Goal: Task Accomplishment & Management: Manage account settings

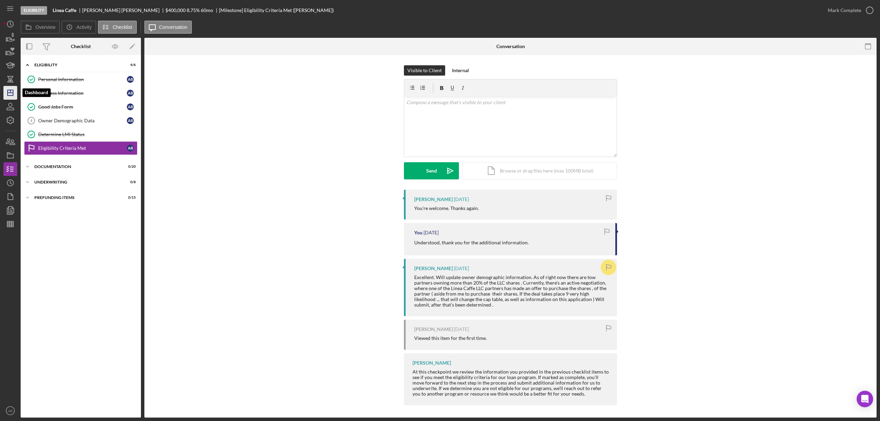
click at [14, 90] on icon "Icon/Dashboard" at bounding box center [10, 92] width 17 height 17
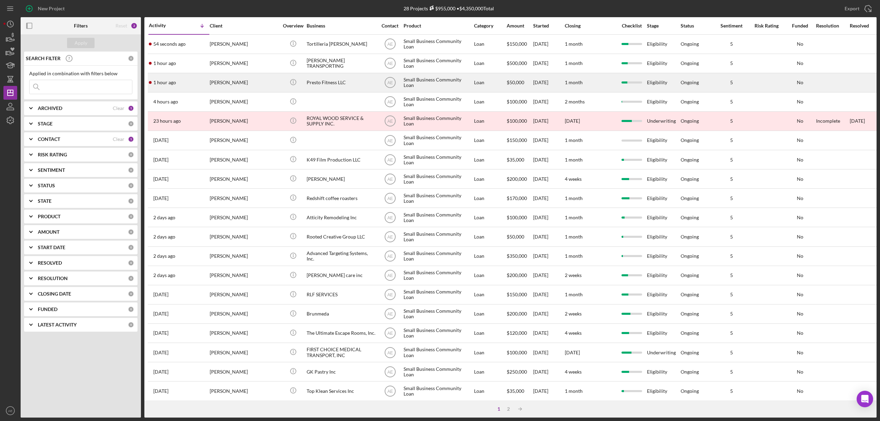
click at [246, 85] on div "[PERSON_NAME]" at bounding box center [244, 83] width 69 height 18
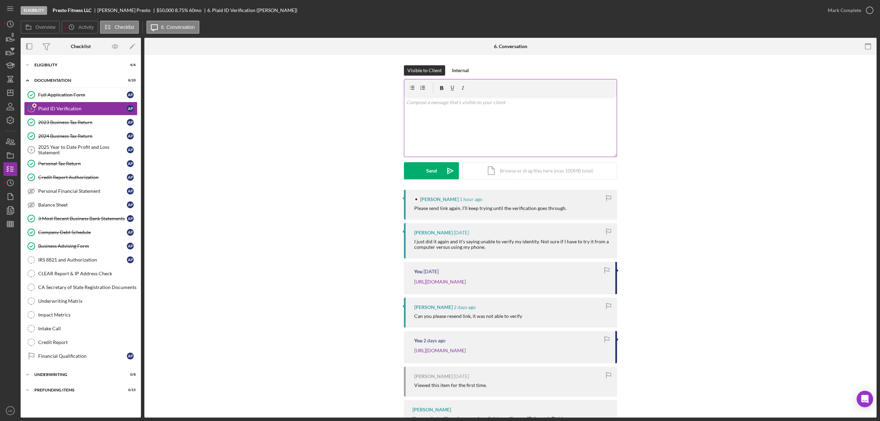
click at [451, 140] on div "v Color teal Color pink Remove color Add row above Add row below Add column bef…" at bounding box center [510, 127] width 213 height 60
click at [431, 181] on div "Visible to Client Internal v Color teal Color pink Remove color Add row above A…" at bounding box center [510, 127] width 213 height 124
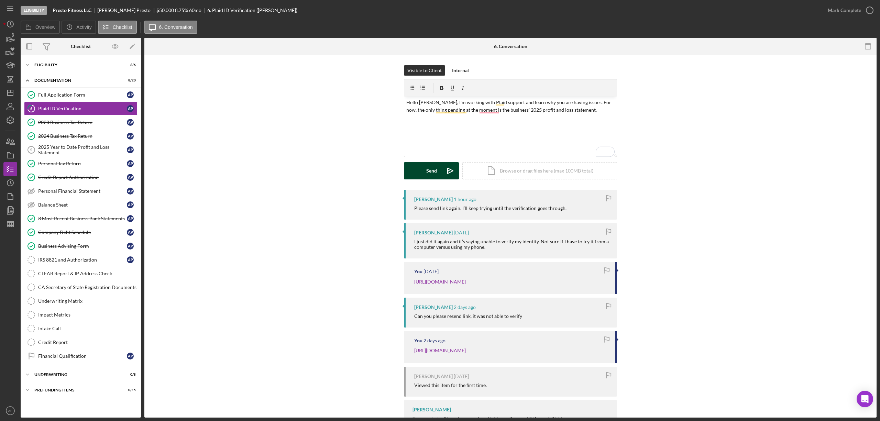
click at [431, 175] on div "Send" at bounding box center [431, 170] width 11 height 17
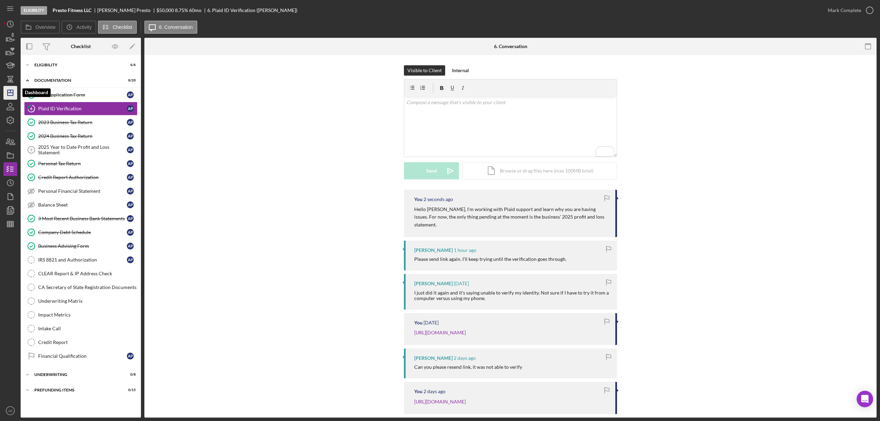
click at [10, 93] on line "button" at bounding box center [10, 91] width 0 height 3
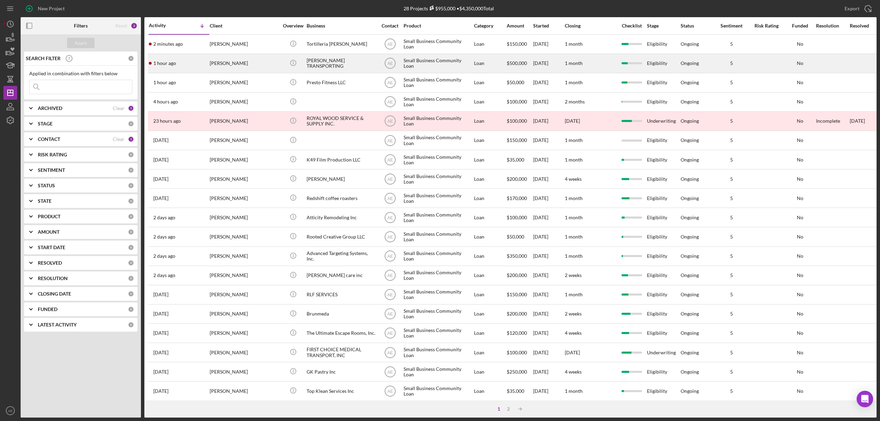
click at [258, 63] on div "[PERSON_NAME]" at bounding box center [244, 63] width 69 height 18
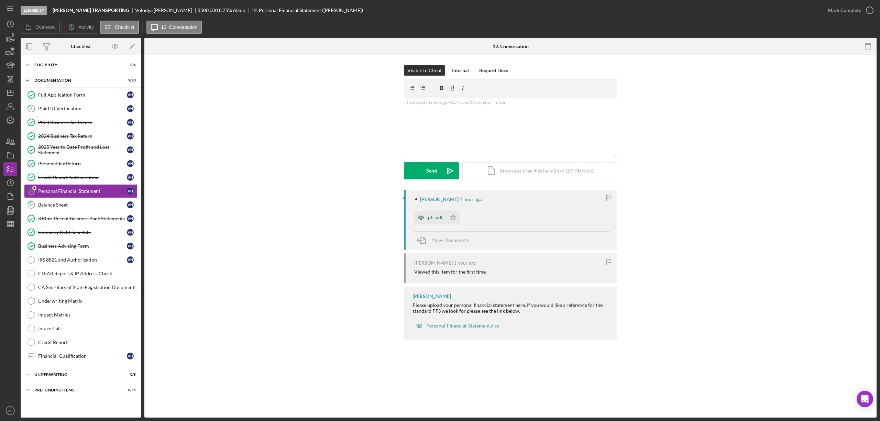
click at [421, 219] on icon "button" at bounding box center [421, 218] width 14 height 14
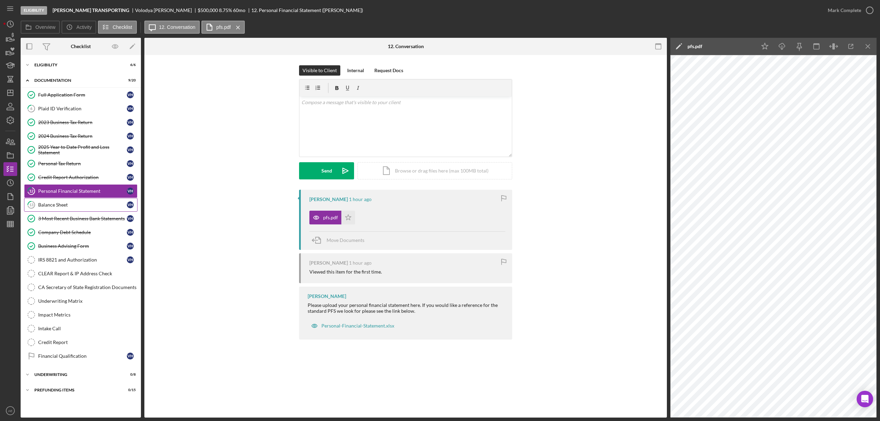
click at [76, 205] on div "Balance Sheet" at bounding box center [82, 205] width 89 height 6
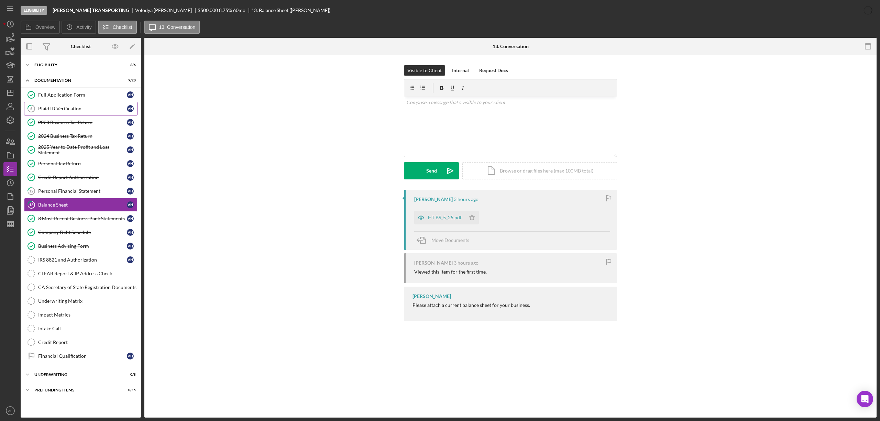
click at [65, 110] on div "Plaid ID Verification" at bounding box center [82, 109] width 89 height 6
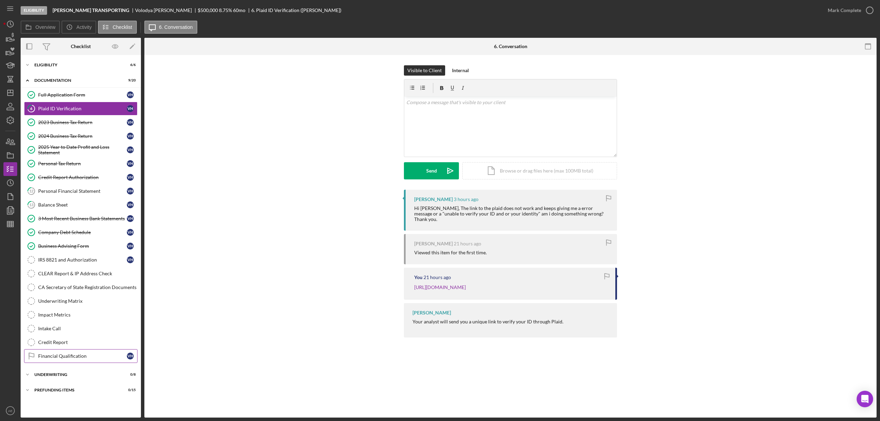
click at [91, 358] on div "Financial Qualification" at bounding box center [82, 357] width 89 height 6
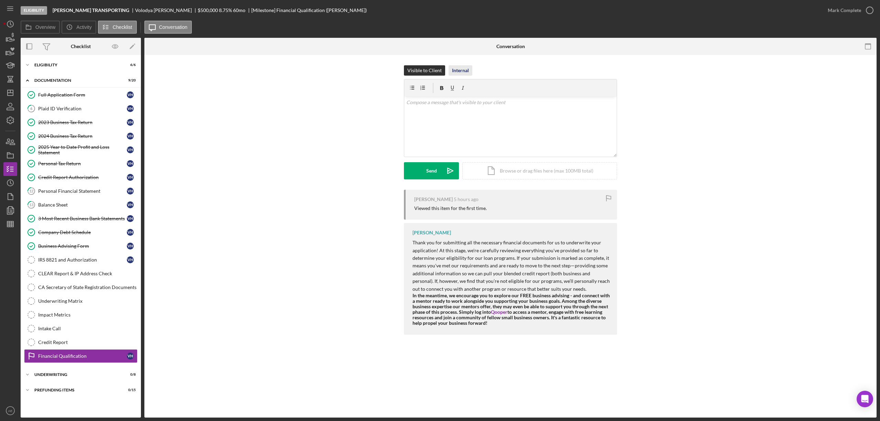
click at [454, 68] on div "Internal" at bounding box center [460, 70] width 17 height 10
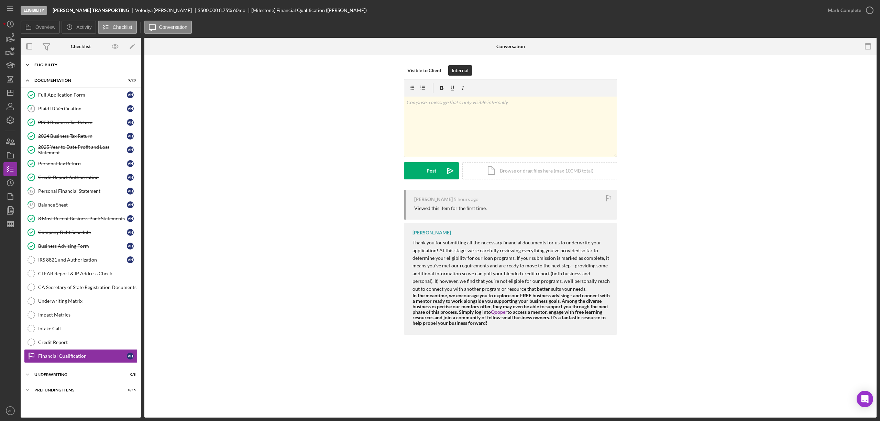
click at [51, 66] on div "Eligibility" at bounding box center [83, 65] width 98 height 4
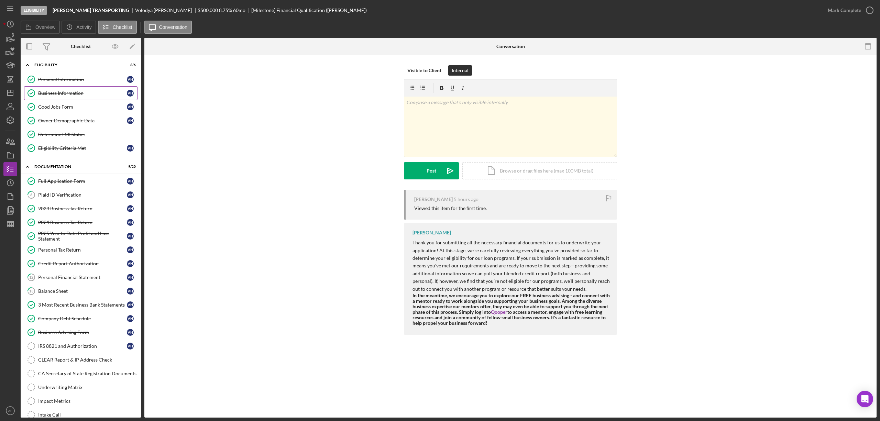
click at [58, 94] on div "Business Information" at bounding box center [82, 93] width 89 height 6
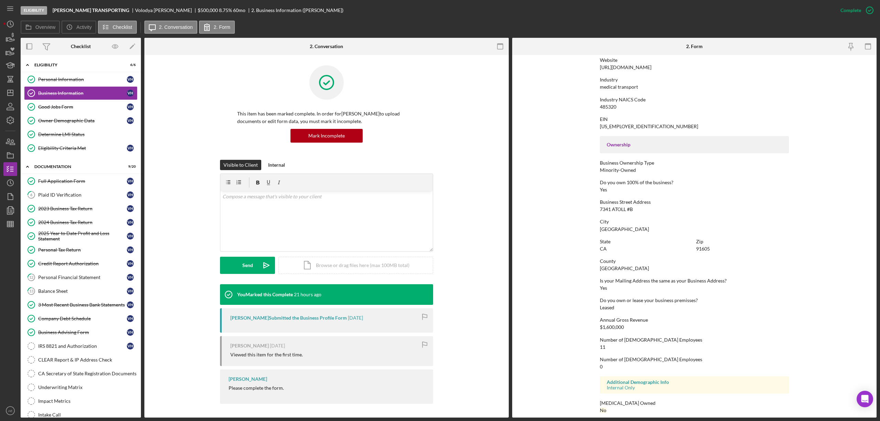
scroll to position [155, 0]
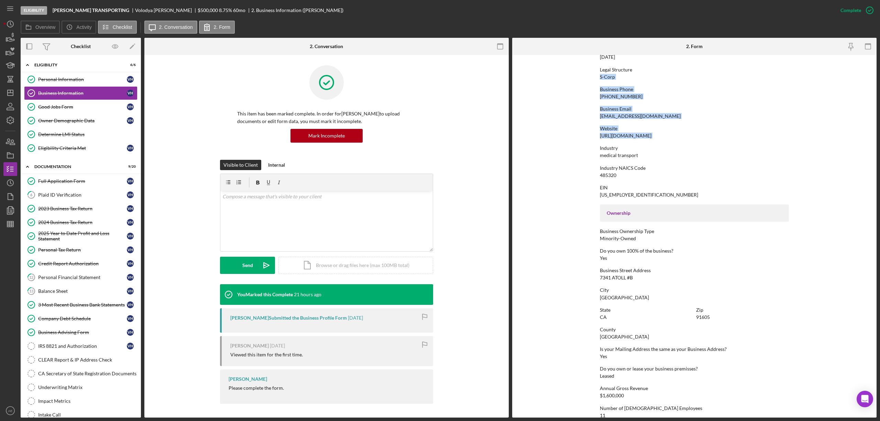
drag, startPoint x: 596, startPoint y: 65, endPoint x: 661, endPoint y: 60, distance: 65.2
click at [661, 60] on form "To edit this form you must mark this item incomplete Business Name [PERSON_NAME…" at bounding box center [694, 236] width 365 height 363
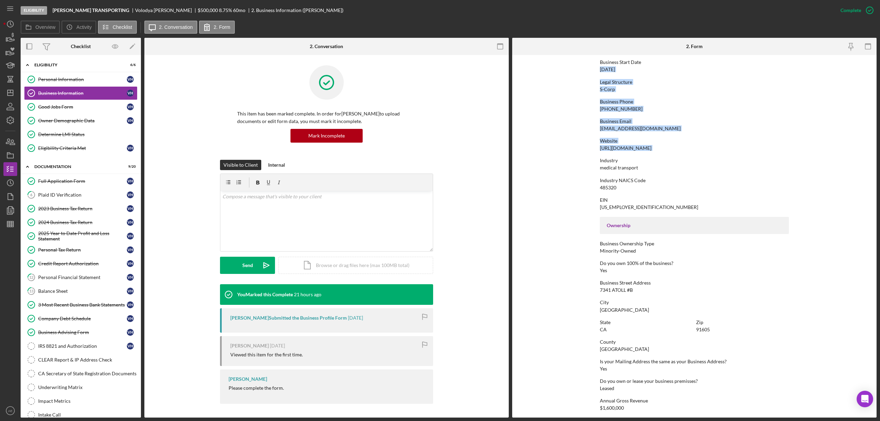
click at [651, 135] on div "To edit this form you must mark this item incomplete Business Name [PERSON_NAME…" at bounding box center [694, 245] width 189 height 512
drag, startPoint x: 675, startPoint y: 149, endPoint x: 604, endPoint y: 149, distance: 71.2
click at [598, 149] on form "To edit this form you must mark this item incomplete Business Name [PERSON_NAME…" at bounding box center [694, 236] width 365 height 363
copy div "[URL][DOMAIN_NAME]"
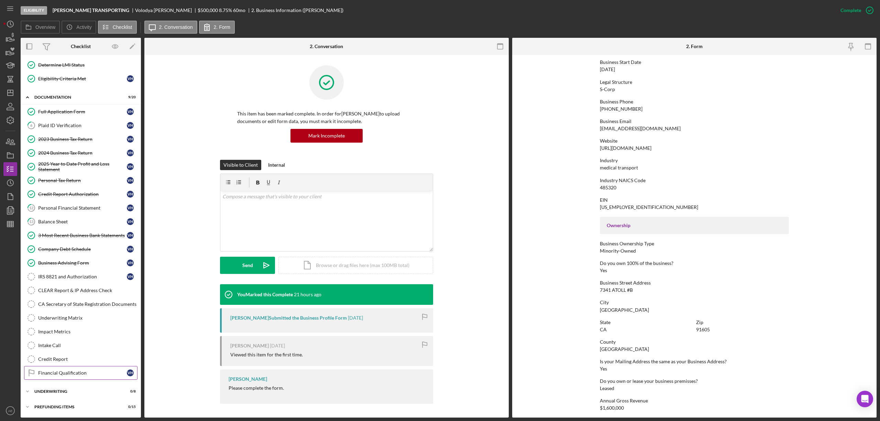
click at [81, 375] on div "Financial Qualification" at bounding box center [82, 373] width 89 height 6
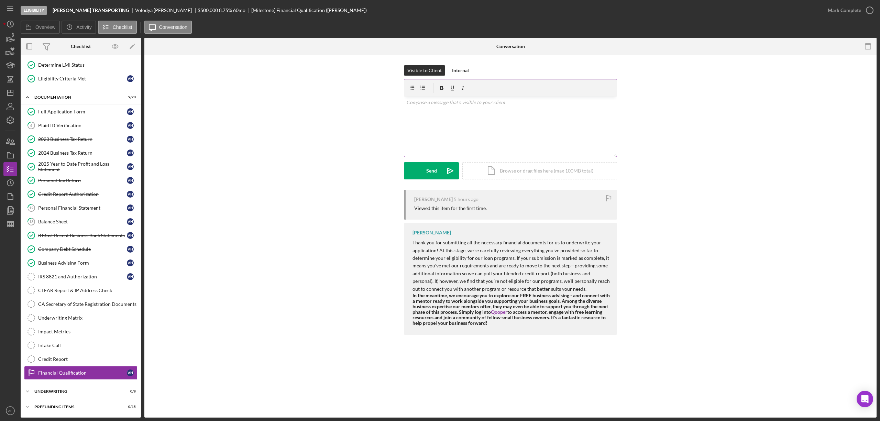
click at [489, 131] on div "v Color teal Color pink Remove color Add row above Add row below Add column bef…" at bounding box center [510, 127] width 213 height 60
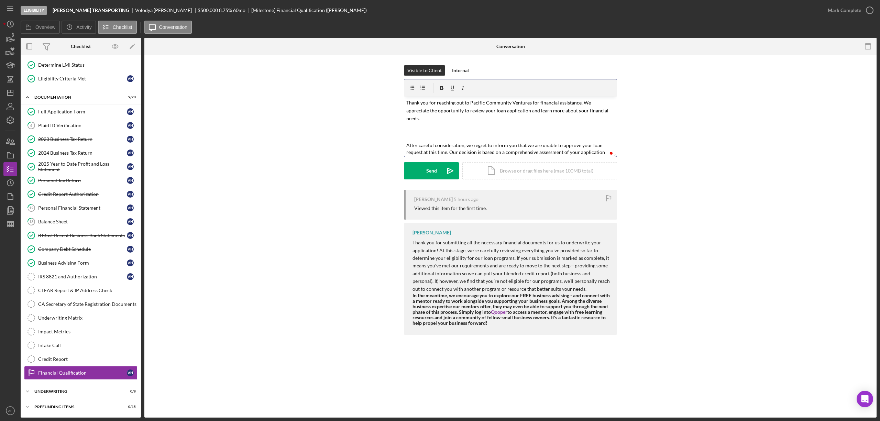
click at [408, 102] on mark "Thank you for reaching out to Pacific Community Ventures for financial assistan…" at bounding box center [507, 111] width 203 height 22
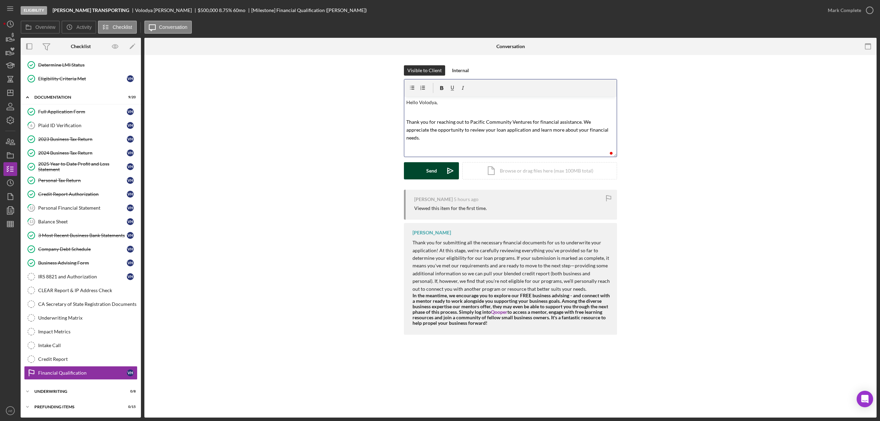
click at [446, 166] on icon "Icon/icon-invite-send" at bounding box center [450, 170] width 17 height 17
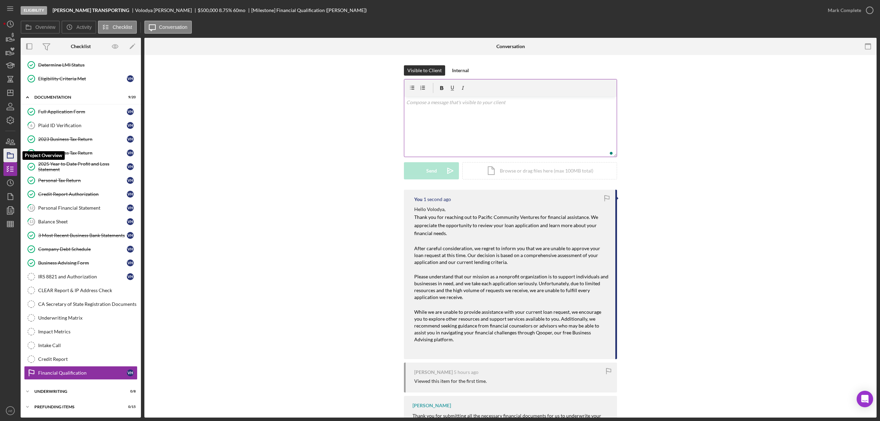
click at [13, 154] on rect "button" at bounding box center [10, 156] width 6 height 4
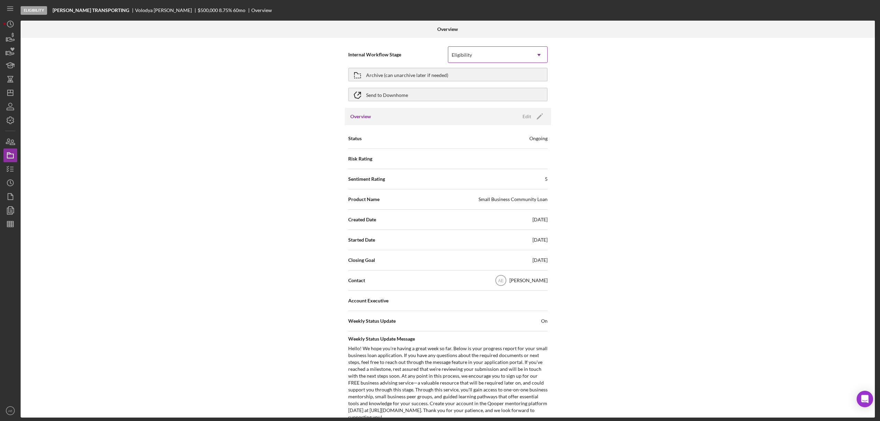
click at [485, 52] on div "Eligibility" at bounding box center [489, 55] width 83 height 16
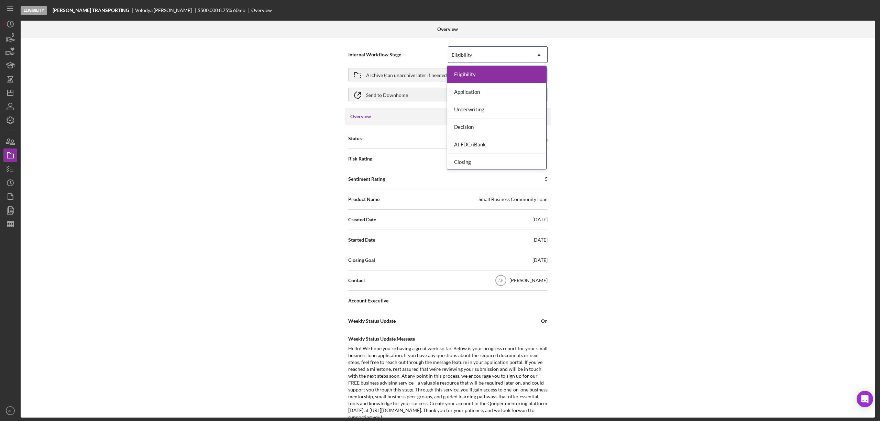
scroll to position [21, 0]
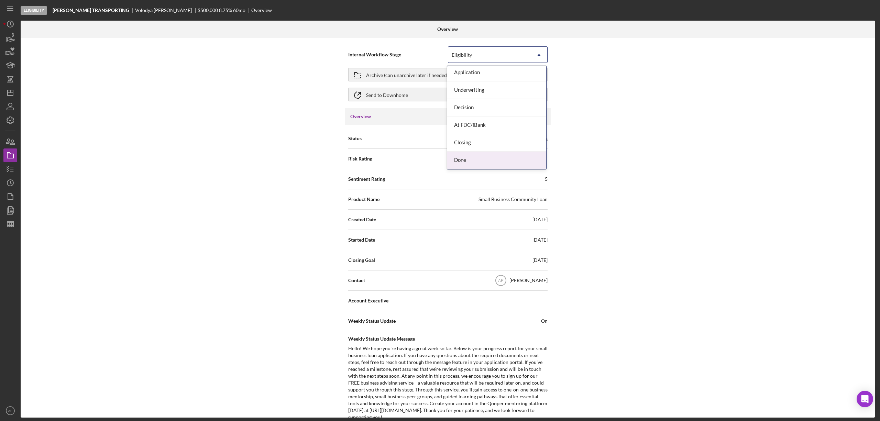
click at [475, 164] on div "Done" at bounding box center [496, 161] width 99 height 18
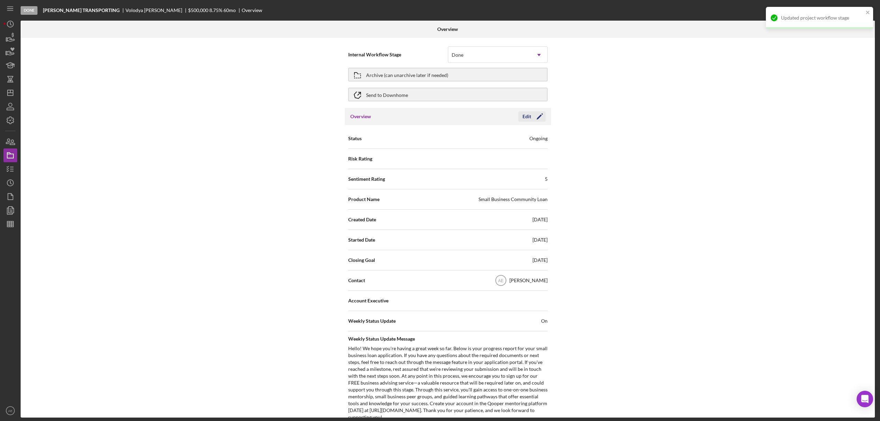
click at [524, 113] on div "Edit" at bounding box center [527, 116] width 9 height 10
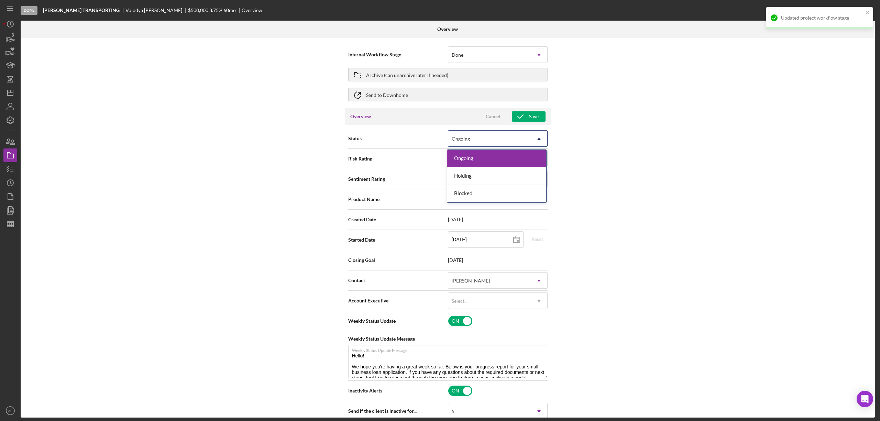
click at [468, 137] on div "Ongoing" at bounding box center [461, 139] width 18 height 6
click at [462, 196] on div "Blocked" at bounding box center [496, 194] width 99 height 18
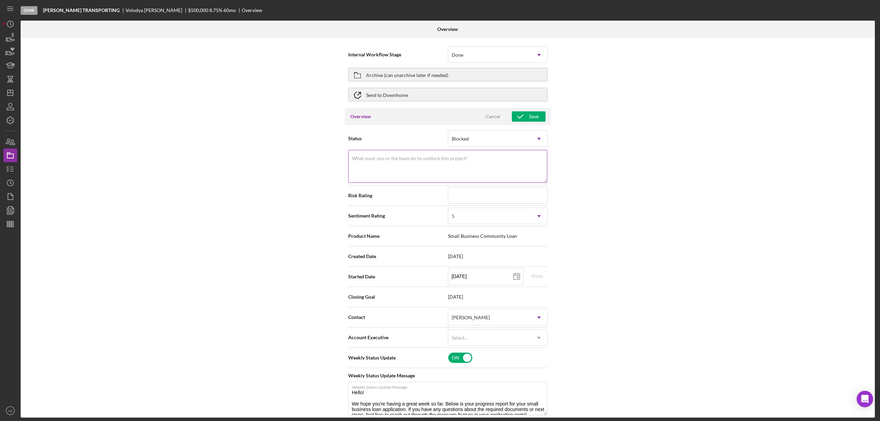
click at [466, 165] on textarea "What must you or the team do to unblock this project?" at bounding box center [447, 166] width 199 height 33
type textarea "Suspected fraud"
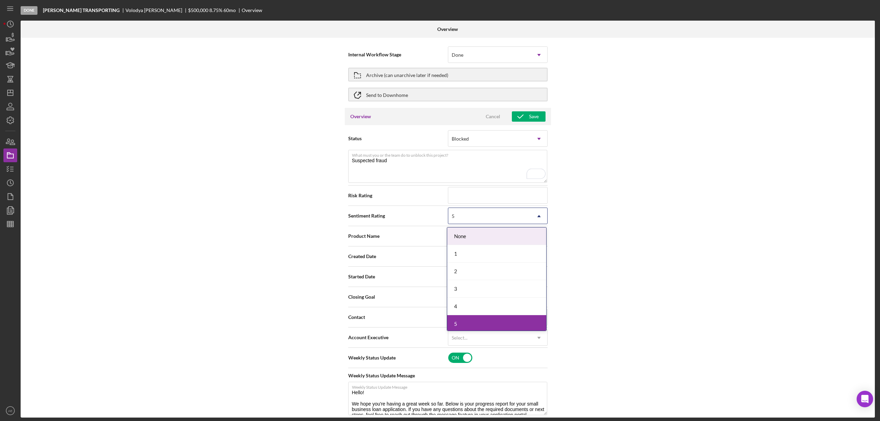
click at [486, 224] on div "5" at bounding box center [489, 216] width 83 height 16
click at [473, 252] on div "1" at bounding box center [496, 254] width 99 height 18
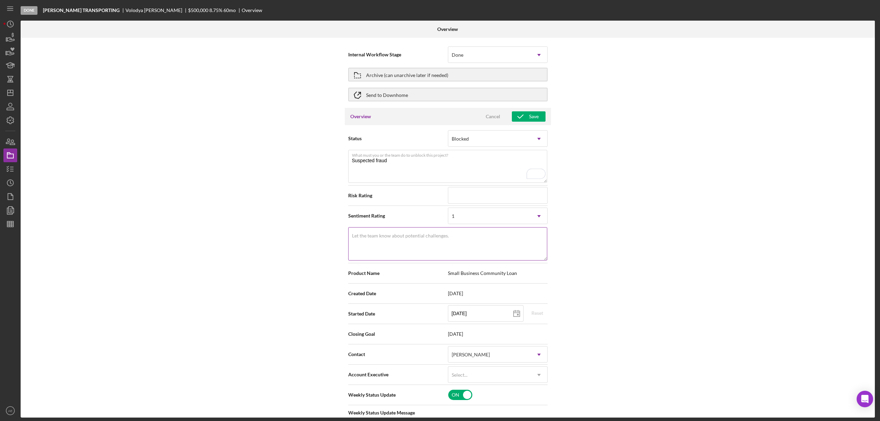
click at [467, 241] on textarea "Let the team know about potential challenges." at bounding box center [447, 243] width 199 height 33
drag, startPoint x: 398, startPoint y: 160, endPoint x: 325, endPoint y: 160, distance: 72.9
click at [325, 160] on div "Internal Workflow Stage Done Icon/Dropdown Arrow Archive (can unarchive later i…" at bounding box center [448, 228] width 855 height 380
click at [388, 240] on textarea "Let the team know about potential challenges." at bounding box center [447, 243] width 199 height 33
paste textarea "Suspected fraud"
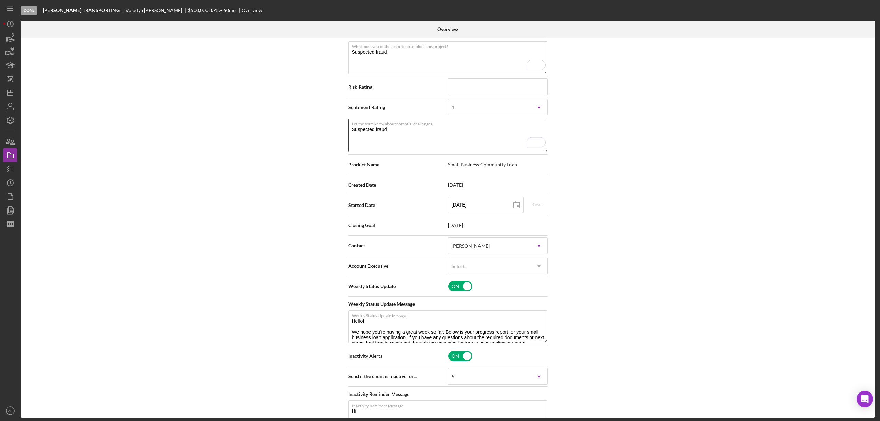
scroll to position [138, 0]
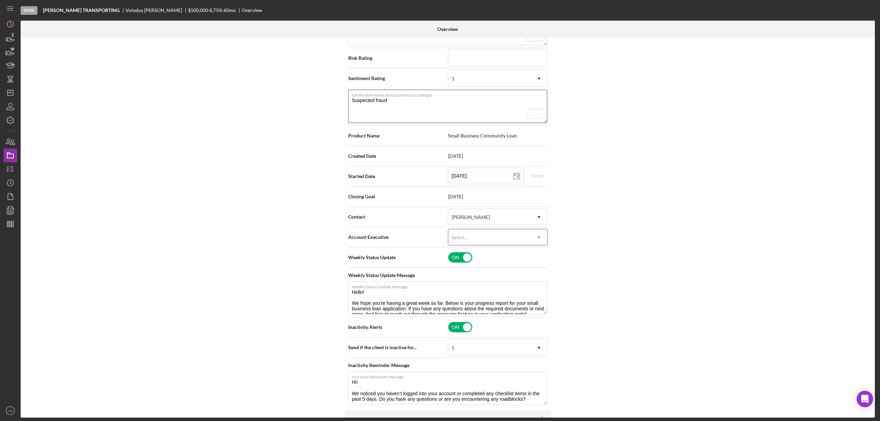
type textarea "Suspected fraud"
click at [472, 239] on div "Select..." at bounding box center [489, 238] width 83 height 16
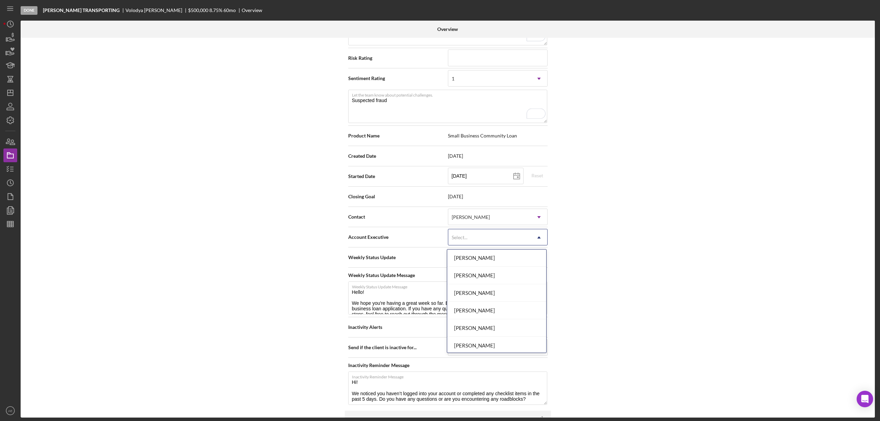
scroll to position [250, 0]
click at [487, 319] on div "[PERSON_NAME]" at bounding box center [496, 327] width 99 height 18
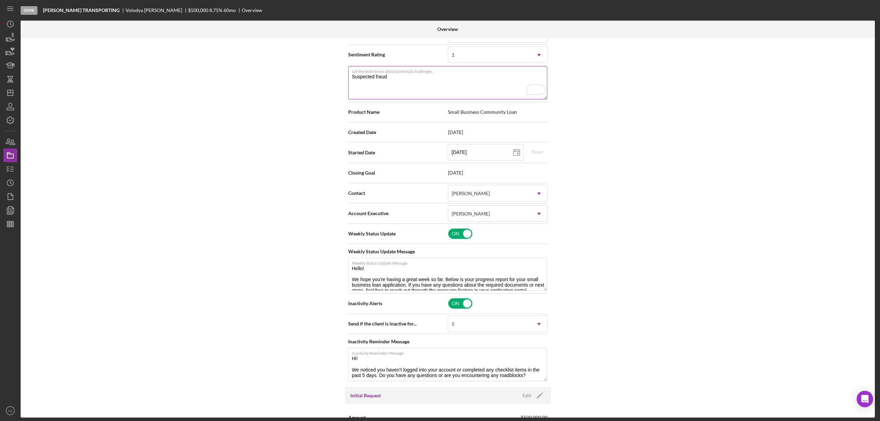
scroll to position [0, 0]
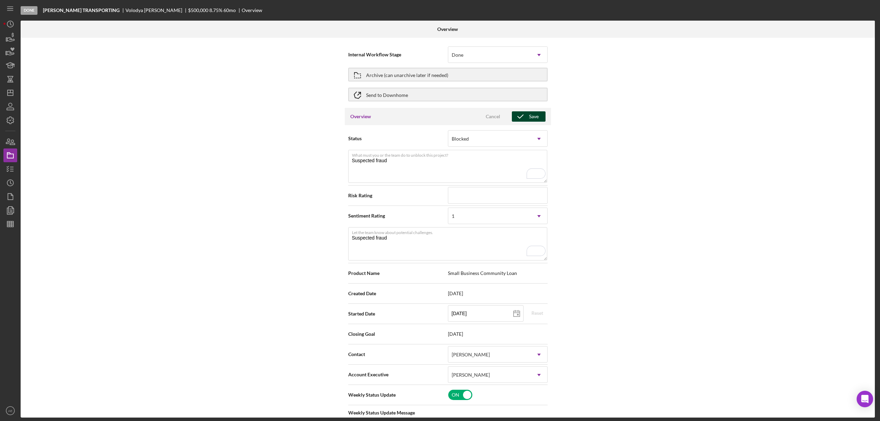
click at [522, 117] on icon "button" at bounding box center [520, 116] width 17 height 17
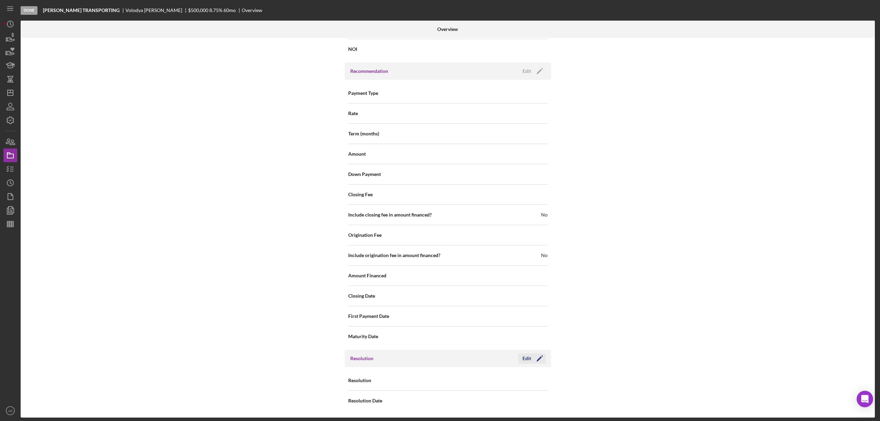
click at [519, 360] on button "Edit Icon/Edit" at bounding box center [532, 359] width 27 height 10
click at [490, 385] on div "Select..." at bounding box center [489, 381] width 83 height 16
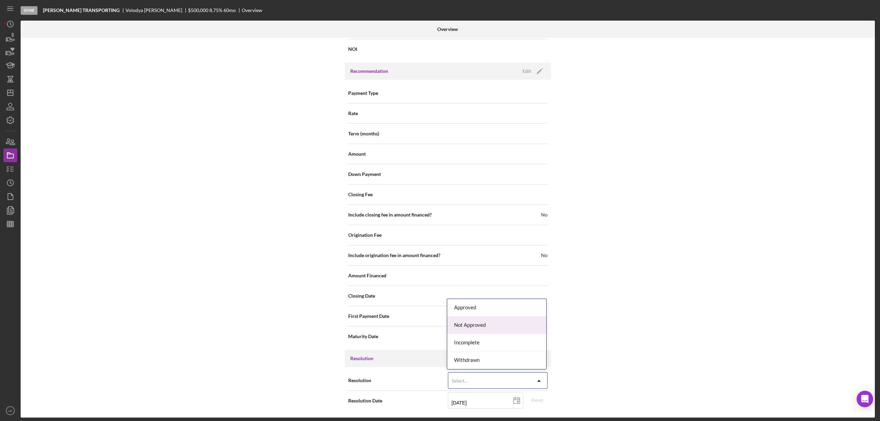
click at [476, 325] on div "Not Approved" at bounding box center [496, 326] width 99 height 18
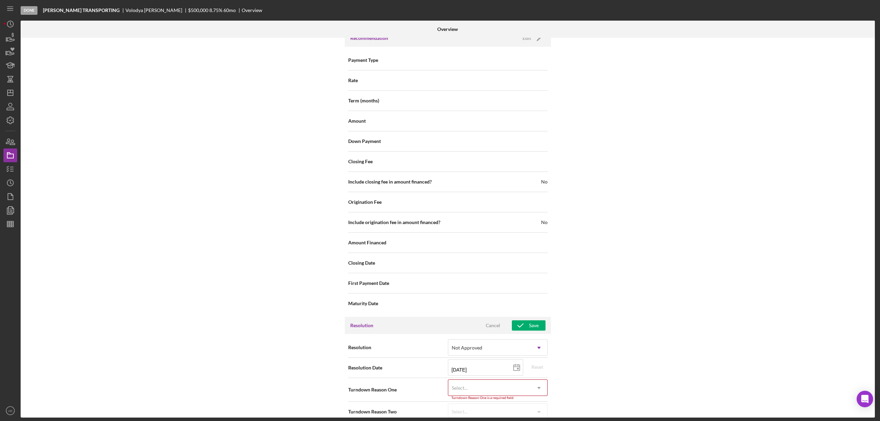
scroll to position [803, 0]
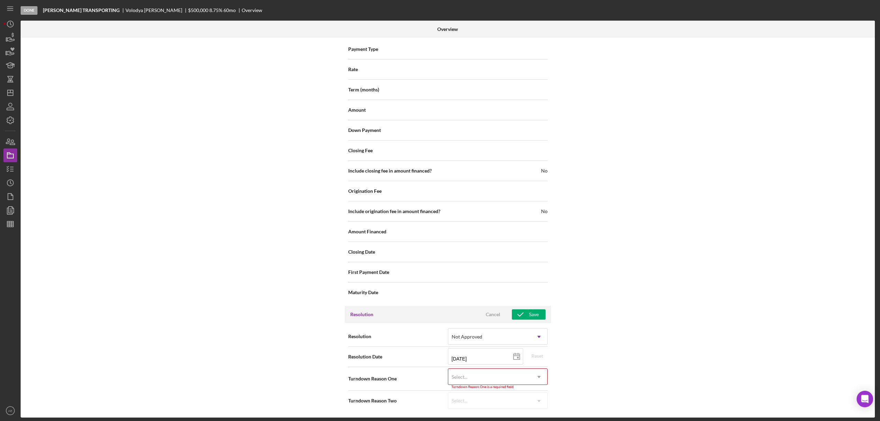
click at [472, 379] on div "Select..." at bounding box center [489, 377] width 83 height 16
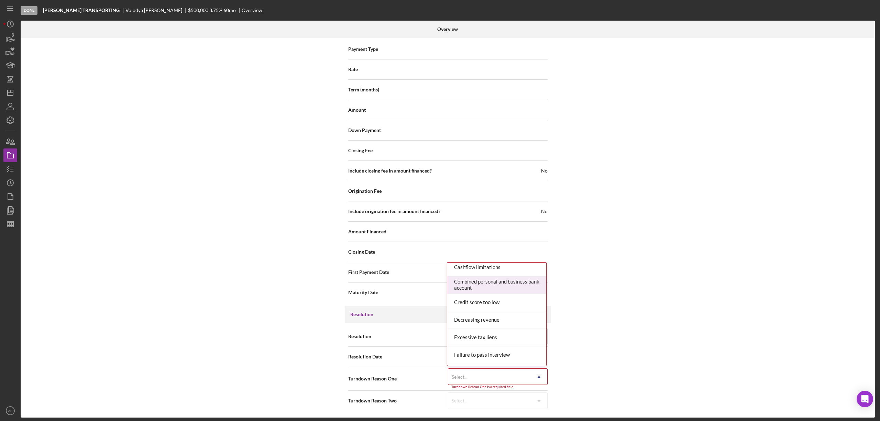
scroll to position [138, 0]
click at [495, 315] on div "Failure to pass interview" at bounding box center [496, 310] width 99 height 18
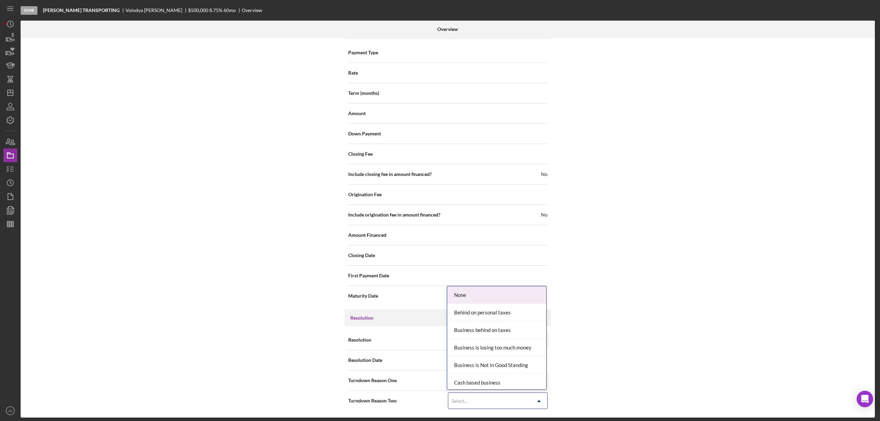
click at [468, 400] on div "Select..." at bounding box center [489, 401] width 83 height 16
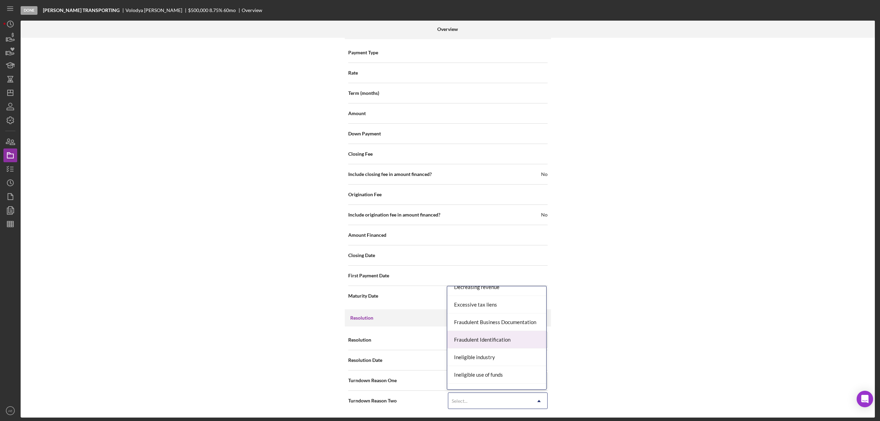
click at [508, 338] on div "Fraudulent Identification" at bounding box center [496, 340] width 99 height 18
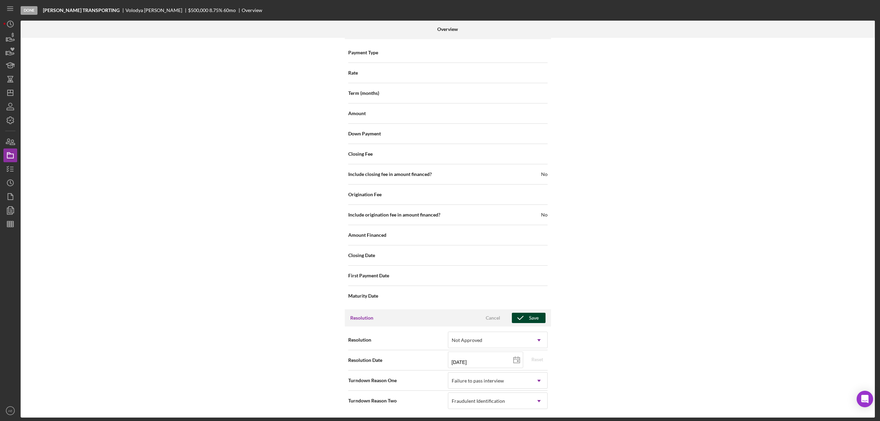
click at [526, 316] on icon "button" at bounding box center [520, 318] width 17 height 17
click at [7, 96] on icon "Icon/Dashboard" at bounding box center [10, 92] width 17 height 17
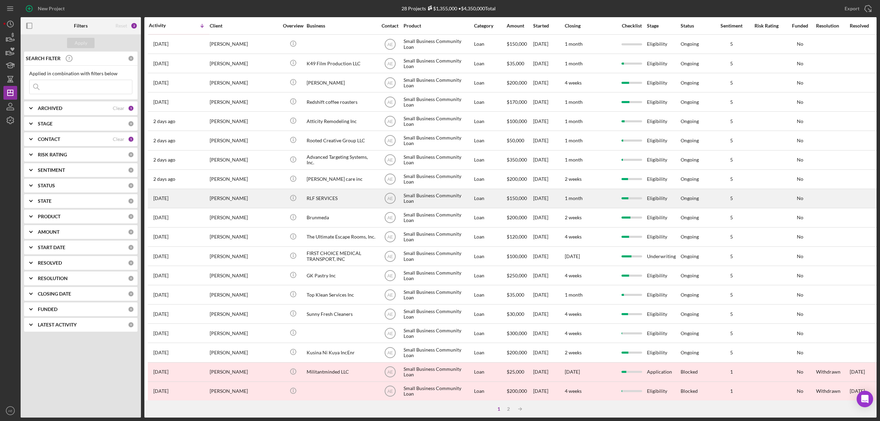
scroll to position [80, 0]
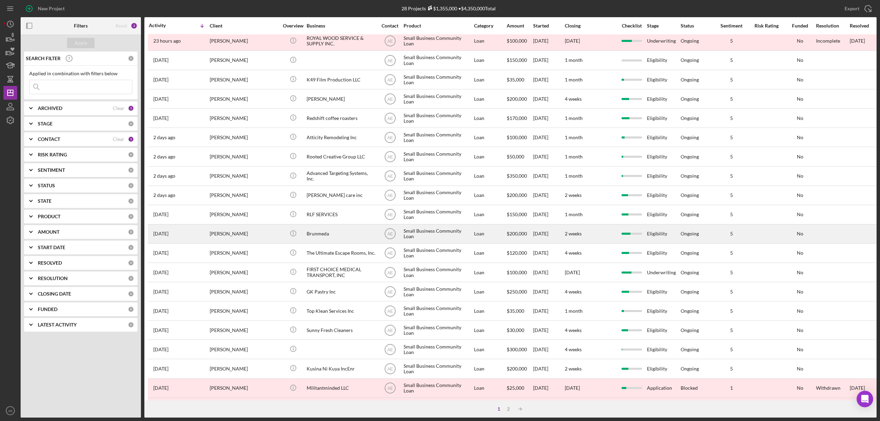
click at [322, 230] on div "Brunmeda" at bounding box center [341, 234] width 69 height 18
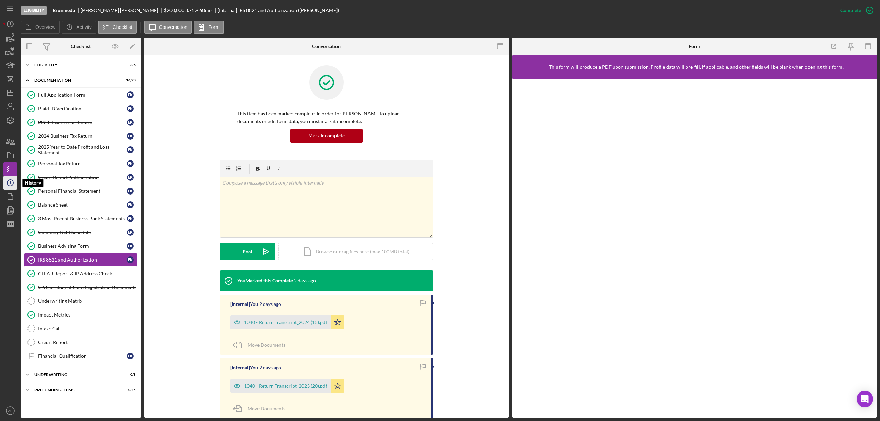
click at [12, 182] on icon "Icon/History" at bounding box center [10, 182] width 17 height 17
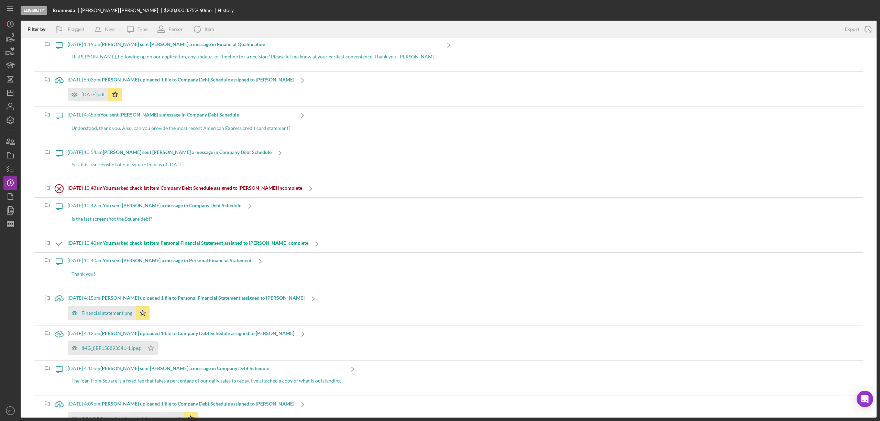
scroll to position [229, 0]
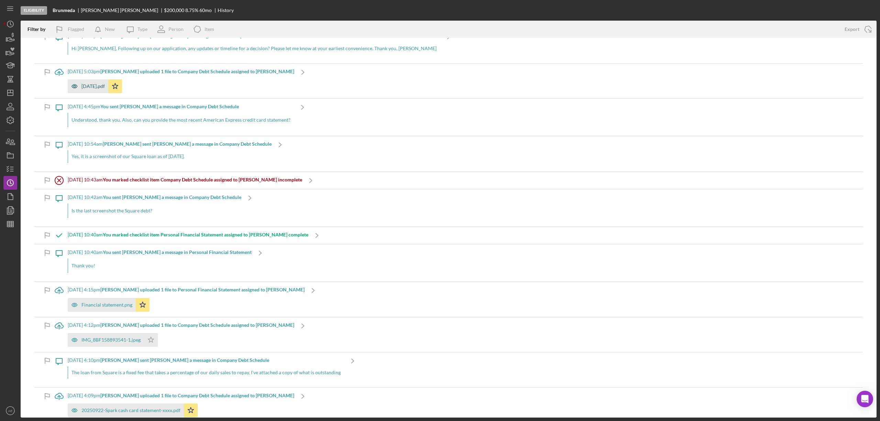
click at [105, 86] on div "[DATE].pdf" at bounding box center [93, 87] width 23 height 6
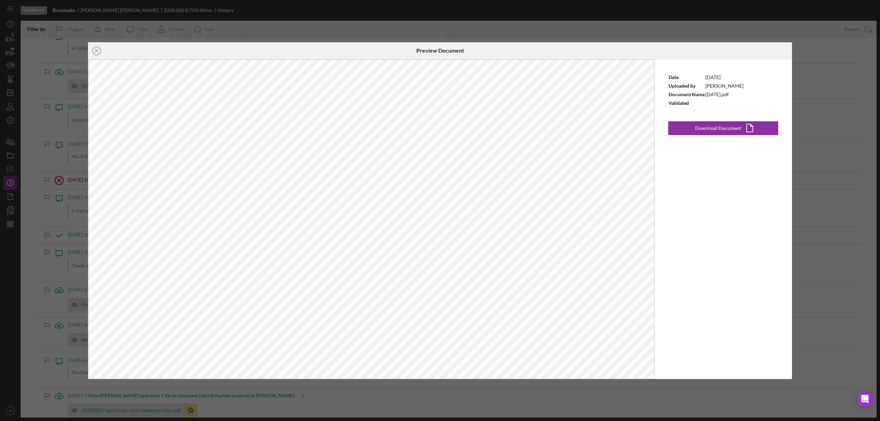
drag, startPoint x: 100, startPoint y: 50, endPoint x: 115, endPoint y: 50, distance: 14.8
click at [100, 50] on icon "Icon/Close" at bounding box center [96, 50] width 17 height 17
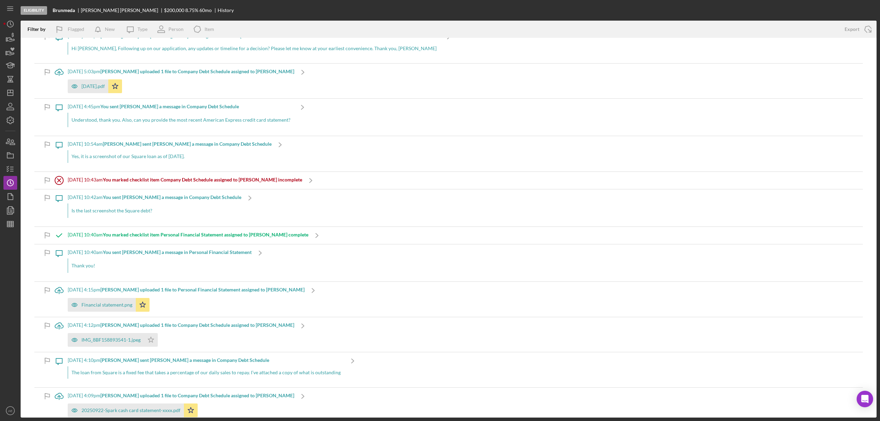
click at [177, 72] on b "[PERSON_NAME] uploaded 1 file to Company Debt Schedule assigned to [PERSON_NAME]" at bounding box center [197, 71] width 194 height 6
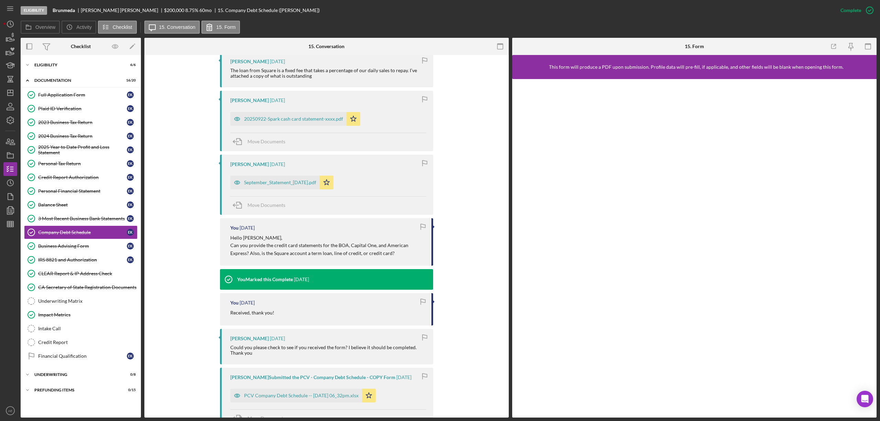
scroll to position [550, 0]
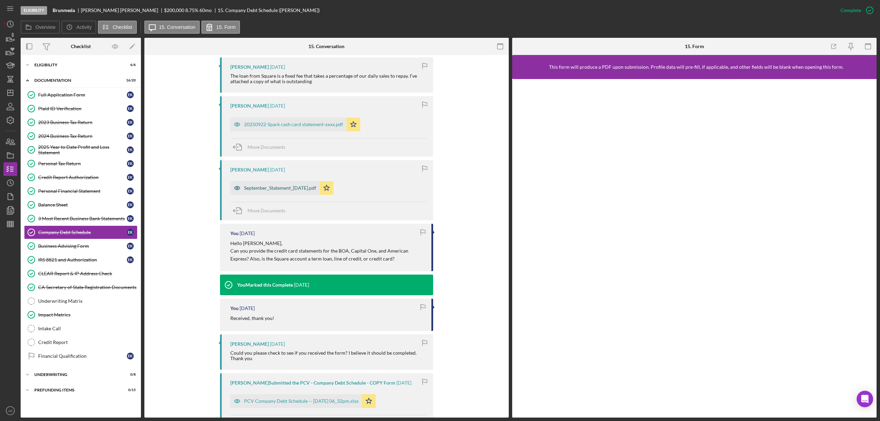
click at [271, 192] on div "September_Statement_[DATE].pdf" at bounding box center [274, 188] width 89 height 14
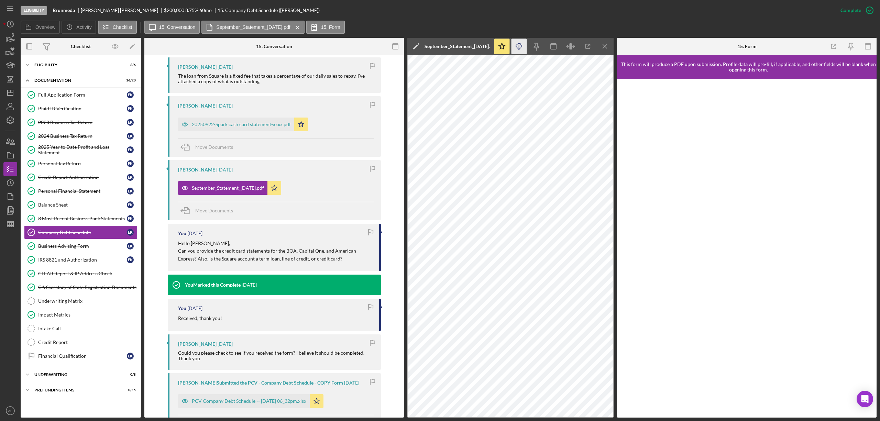
click at [513, 50] on icon "Icon/Download" at bounding box center [519, 46] width 15 height 15
click at [231, 126] on div "20250922-Spark cash card statement-xxxx.pdf" at bounding box center [241, 125] width 99 height 6
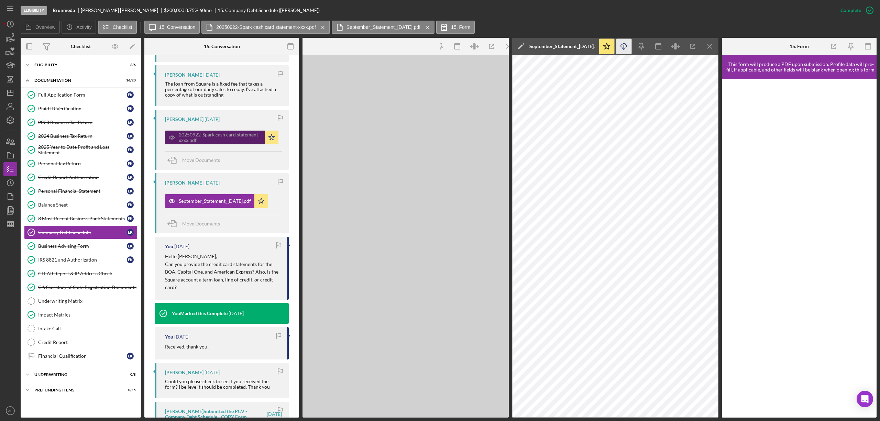
scroll to position [563, 0]
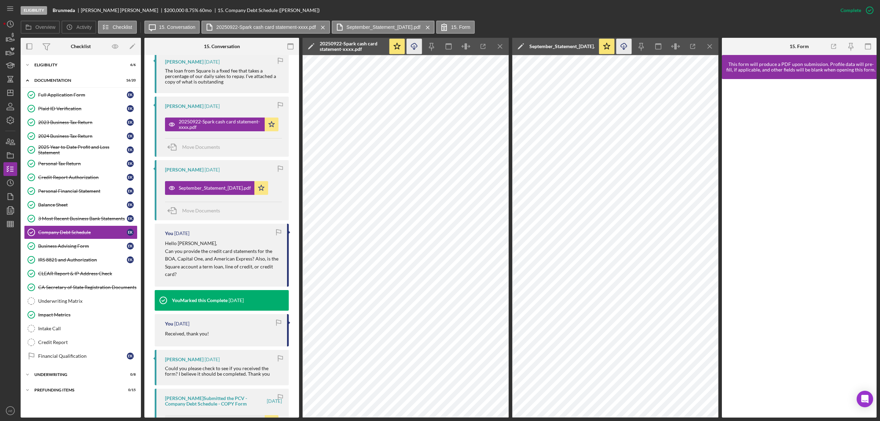
click at [413, 48] on icon "Icon/Download" at bounding box center [414, 46] width 15 height 15
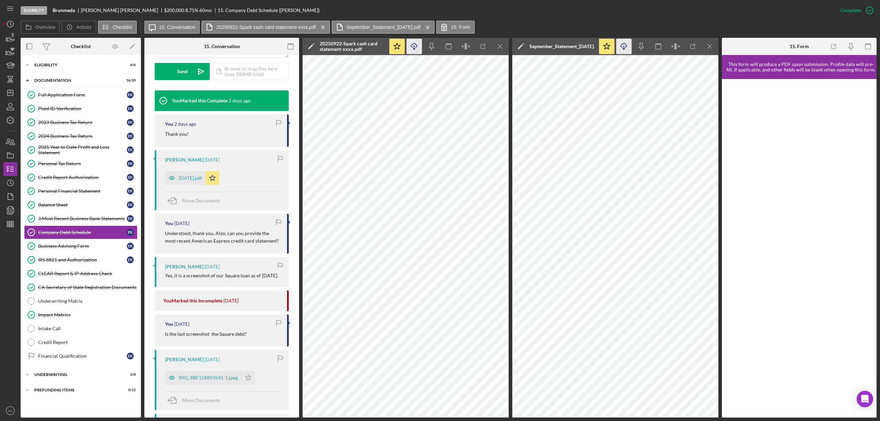
scroll to position [197, 0]
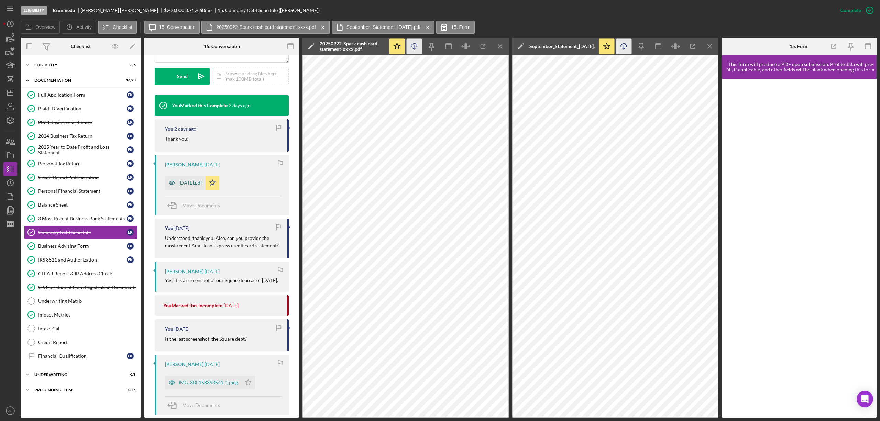
click at [206, 180] on div "[DATE].pdf" at bounding box center [185, 183] width 41 height 14
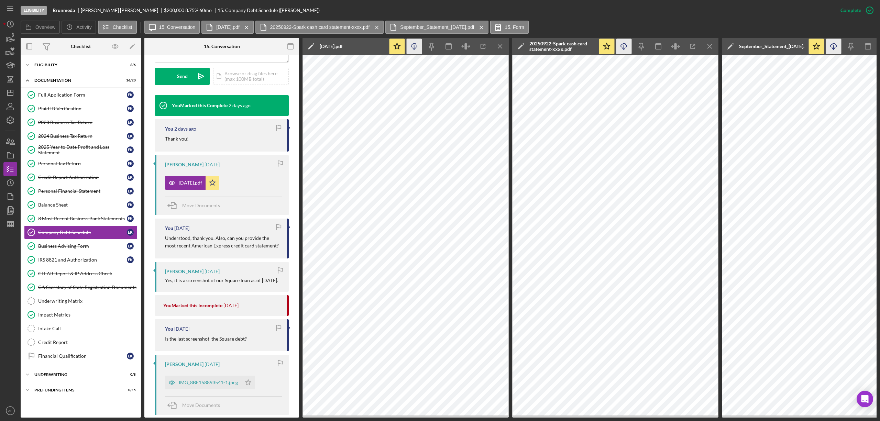
click at [412, 49] on icon "Icon/Download" at bounding box center [414, 46] width 15 height 15
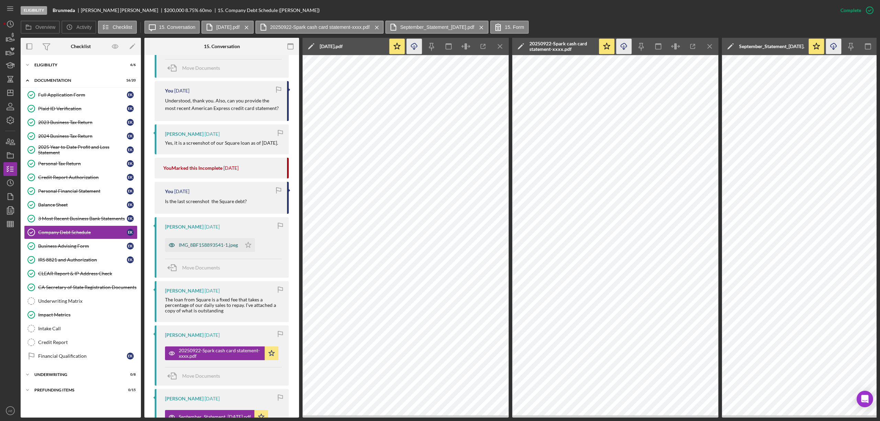
scroll to position [426, 0]
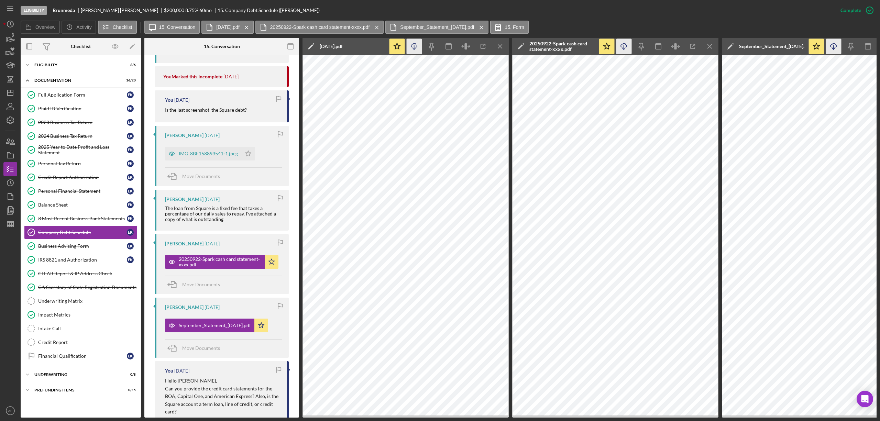
drag, startPoint x: 502, startPoint y: 45, endPoint x: 536, endPoint y: 46, distance: 34.4
click at [502, 45] on line "button" at bounding box center [500, 46] width 4 height 4
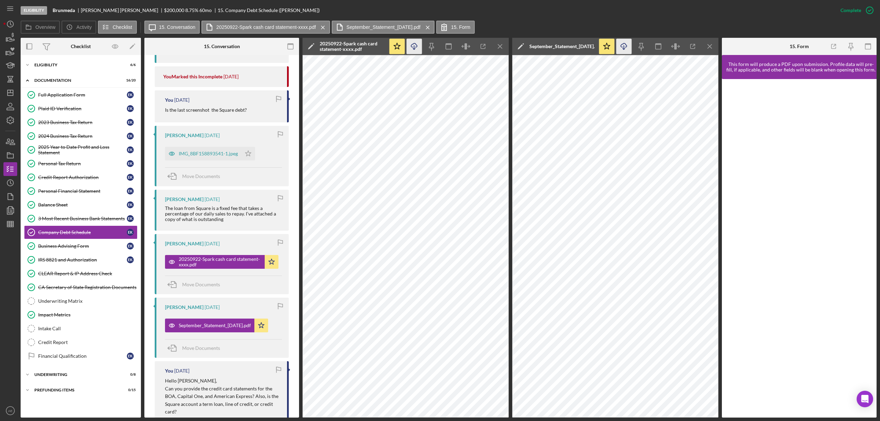
click at [707, 45] on icon "Icon/Menu Close" at bounding box center [710, 46] width 15 height 15
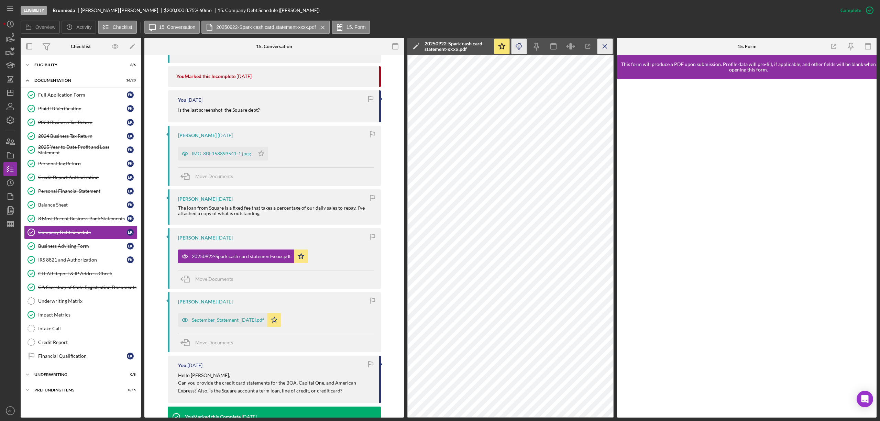
click at [611, 43] on icon "Icon/Menu Close" at bounding box center [605, 46] width 15 height 15
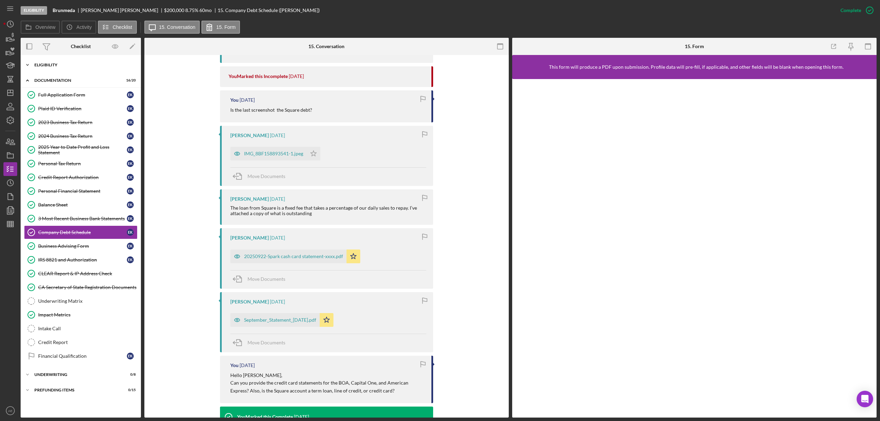
click at [51, 61] on div "Icon/Expander Eligibility 6 / 6" at bounding box center [81, 65] width 120 height 14
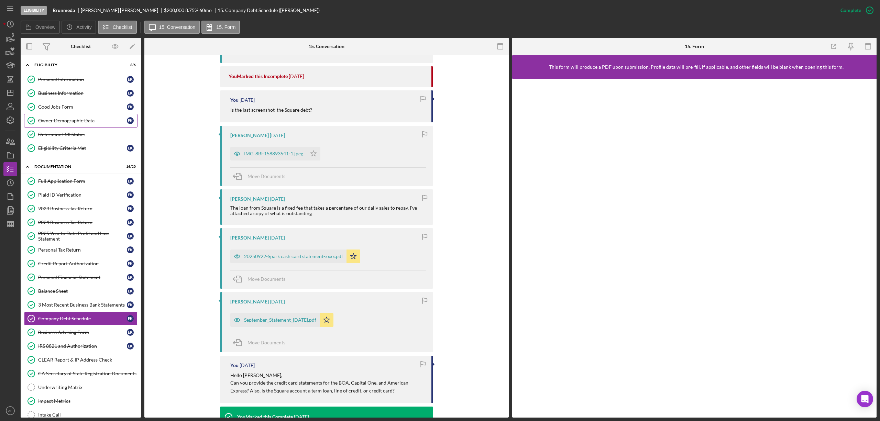
click at [84, 122] on div "Owner Demographic Data" at bounding box center [82, 121] width 89 height 6
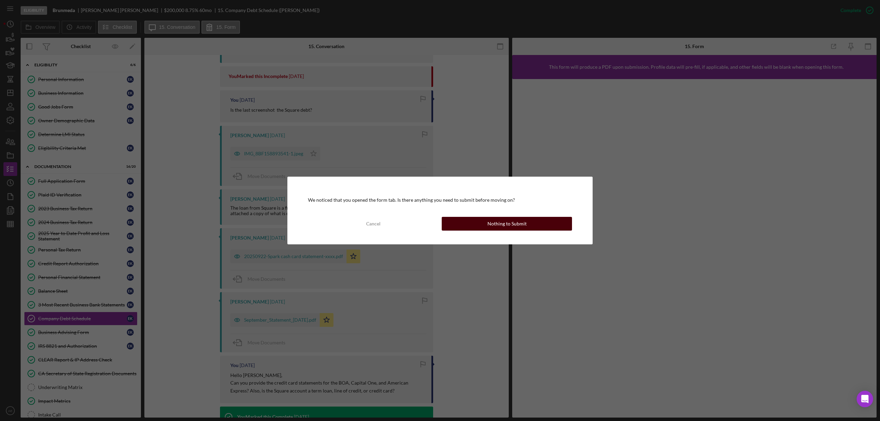
click at [493, 221] on div "Nothing to Submit" at bounding box center [507, 224] width 39 height 14
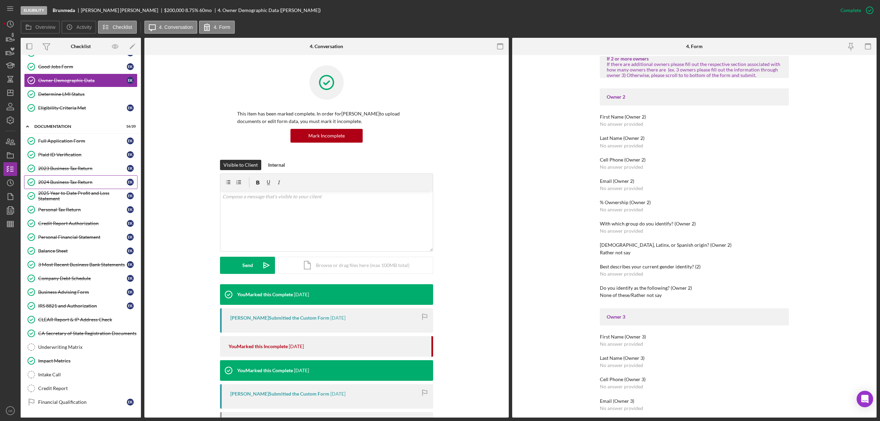
scroll to position [75, 0]
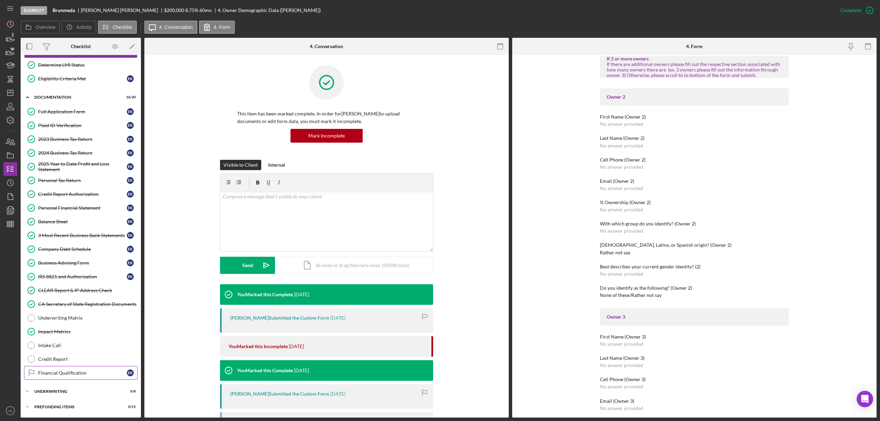
drag, startPoint x: 72, startPoint y: 368, endPoint x: 83, endPoint y: 344, distance: 26.3
click at [71, 368] on link "Financial Qualification Financial Qualification E K" at bounding box center [80, 373] width 113 height 14
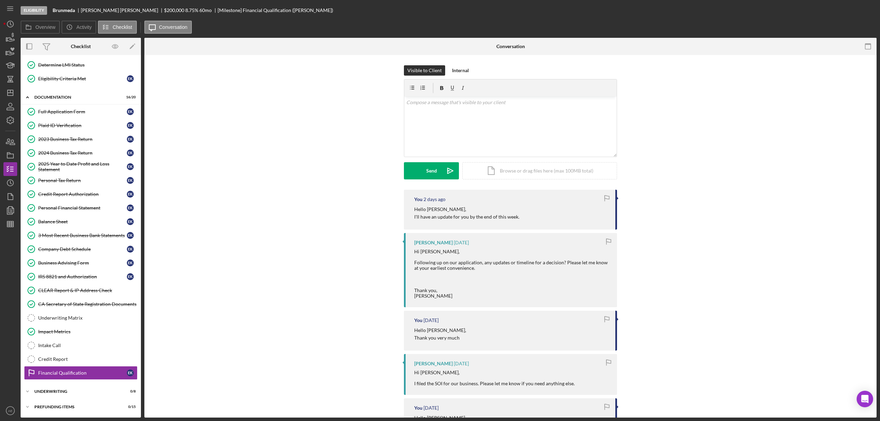
scroll to position [75, 0]
click at [460, 144] on div "v Color teal Color pink Remove color Add row above Add row below Add column bef…" at bounding box center [510, 127] width 213 height 60
drag, startPoint x: 427, startPoint y: 173, endPoint x: 363, endPoint y: 194, distance: 67.2
click at [427, 173] on div "Send" at bounding box center [431, 170] width 11 height 17
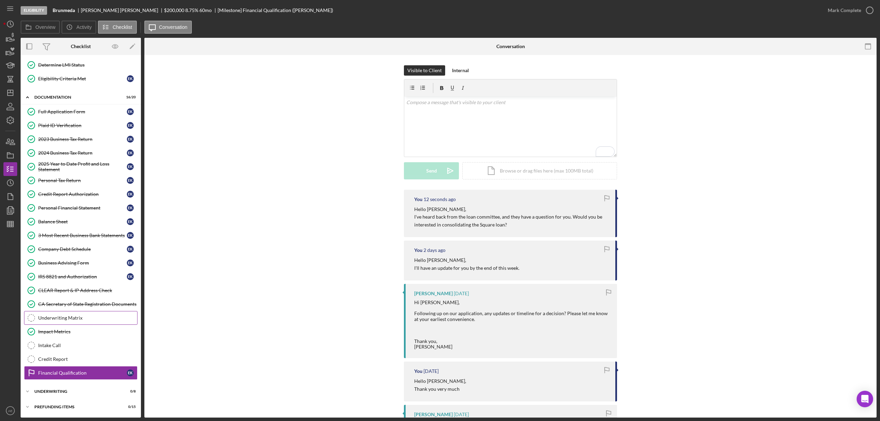
click at [81, 318] on div "Underwriting Matrix" at bounding box center [87, 318] width 99 height 6
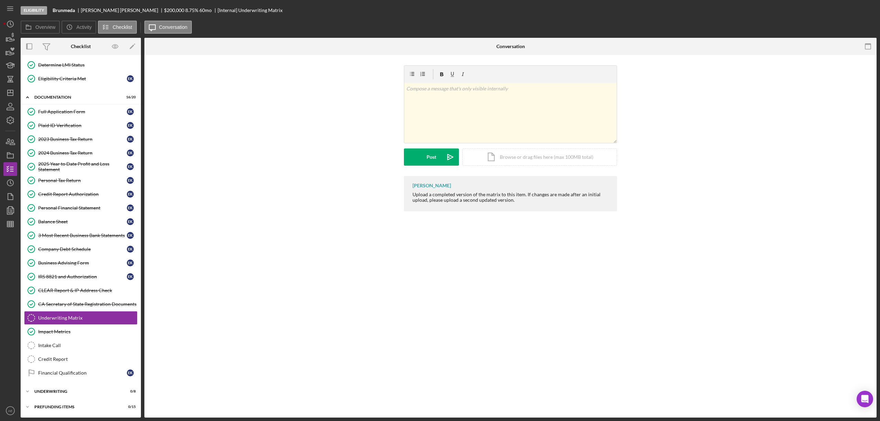
scroll to position [75, 0]
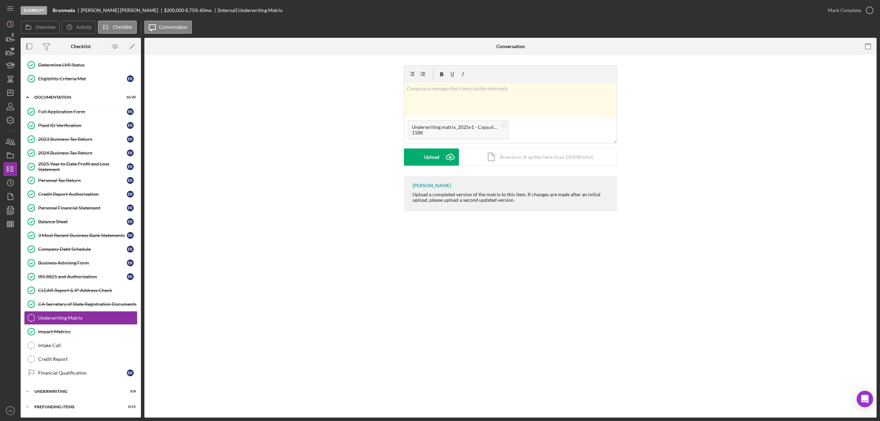
click at [428, 148] on form "v Color teal Color pink Remove color Add row above Add row below Add column bef…" at bounding box center [510, 115] width 213 height 100
click at [432, 152] on div "Upload" at bounding box center [431, 157] width 15 height 17
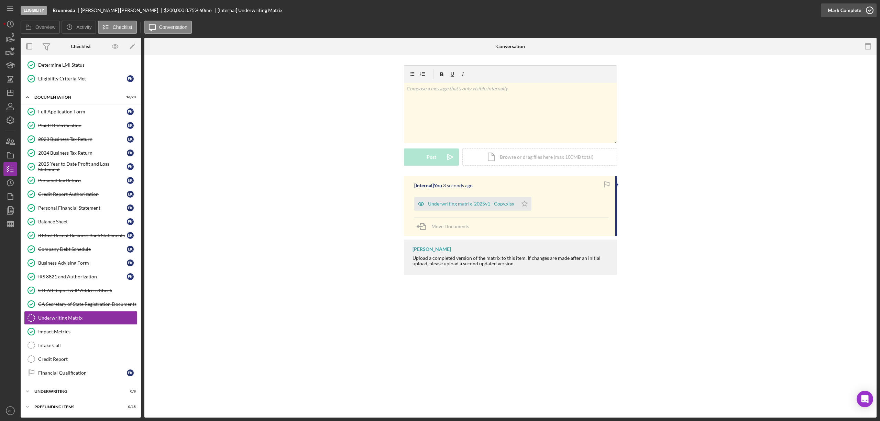
click at [839, 10] on div "Mark Complete" at bounding box center [844, 10] width 33 height 14
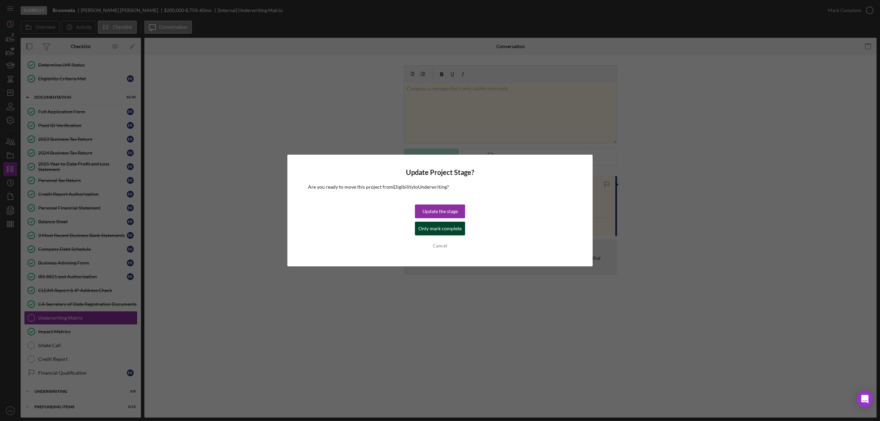
click at [449, 224] on div "Only mark complete" at bounding box center [440, 229] width 43 height 14
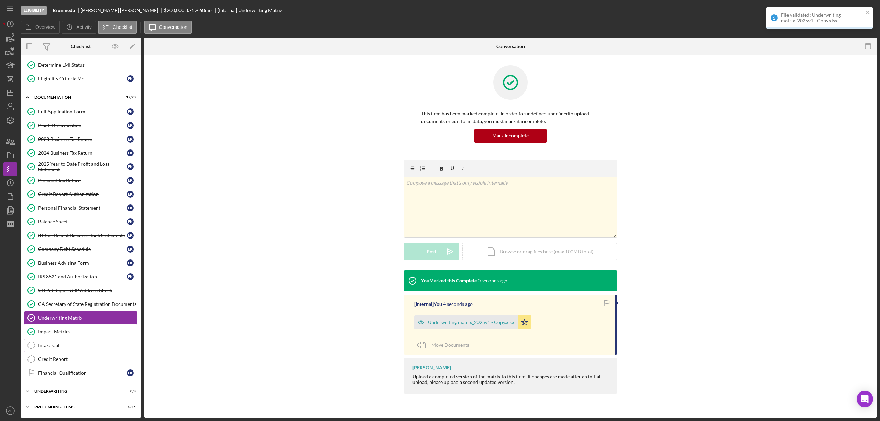
click at [87, 343] on div "Intake Call" at bounding box center [87, 346] width 99 height 6
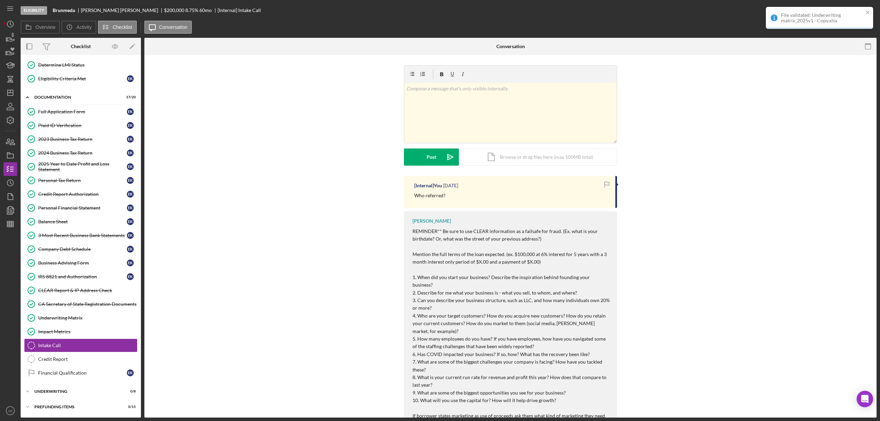
scroll to position [75, 0]
click at [9, 93] on line "button" at bounding box center [11, 93] width 6 height 0
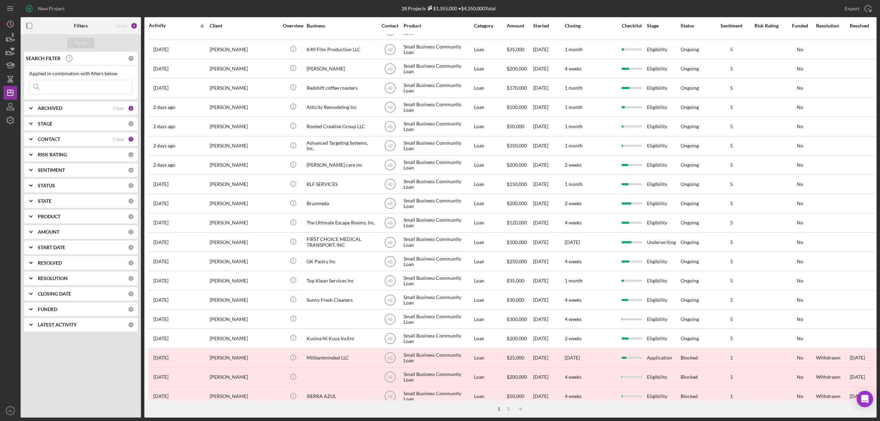
scroll to position [126, 0]
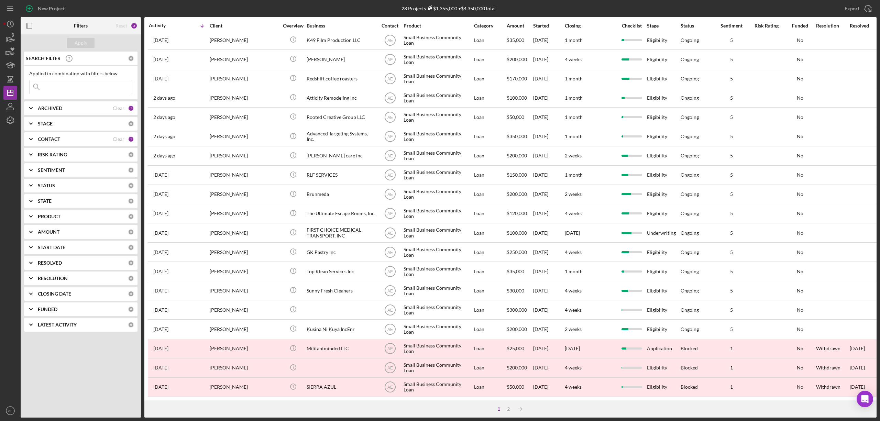
click at [63, 84] on input at bounding box center [81, 87] width 102 height 14
type input "y"
type input "reyez"
click at [85, 131] on div "SEARCH FILTER Clear 1 Applied in combination with filters below reyez Icon/Menu…" at bounding box center [81, 194] width 120 height 285
click at [85, 138] on div "CONTACT" at bounding box center [75, 140] width 75 height 6
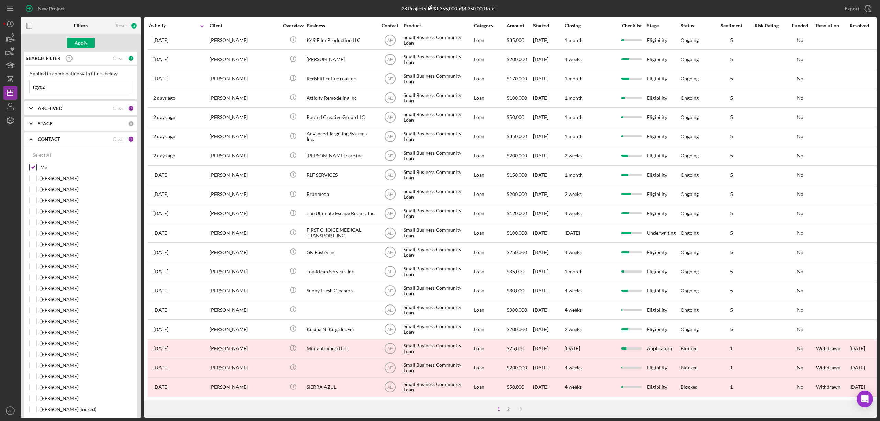
click at [36, 167] on div at bounding box center [33, 168] width 8 height 8
click at [34, 167] on input "Me" at bounding box center [33, 167] width 7 height 7
checkbox input "false"
click at [81, 41] on div "Apply" at bounding box center [81, 43] width 13 height 10
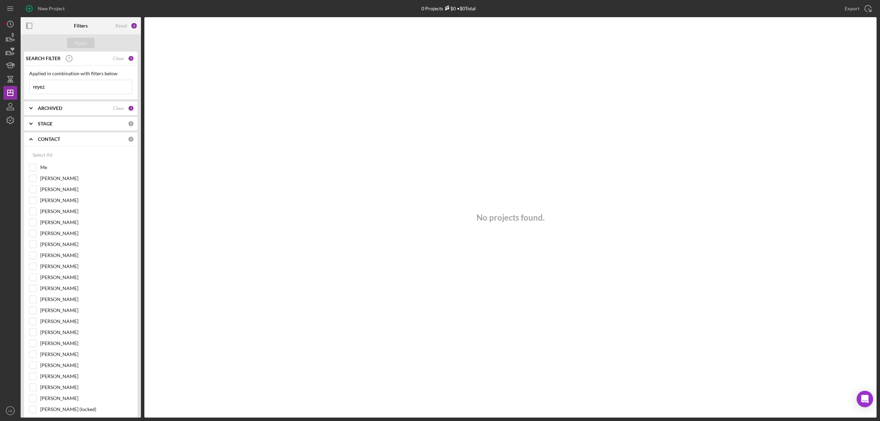
click at [88, 91] on input "reyez" at bounding box center [81, 87] width 102 height 14
type input "reyex"
drag, startPoint x: 52, startPoint y: 87, endPoint x: 25, endPoint y: 86, distance: 26.2
click at [25, 86] on div "Applied in combination with filters below reyex Icon/Menu Close" at bounding box center [80, 83] width 113 height 34
click at [35, 166] on input "Me" at bounding box center [33, 167] width 7 height 7
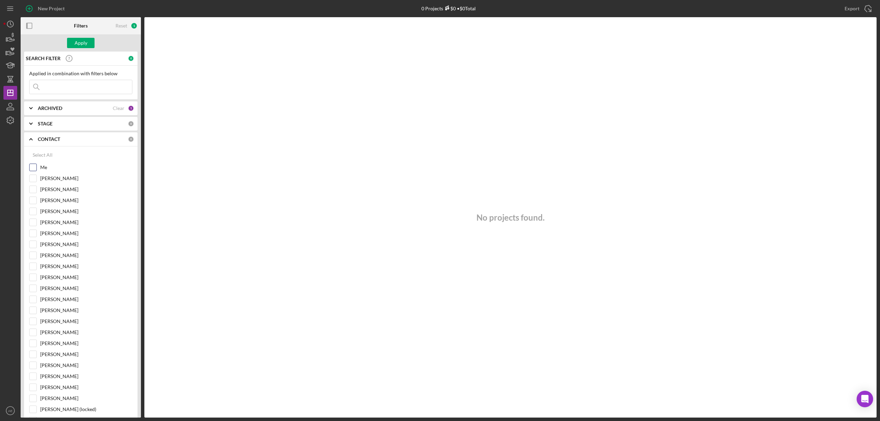
checkbox input "true"
click at [80, 37] on div "Apply" at bounding box center [81, 42] width 120 height 17
click at [80, 40] on div "Apply" at bounding box center [81, 43] width 13 height 10
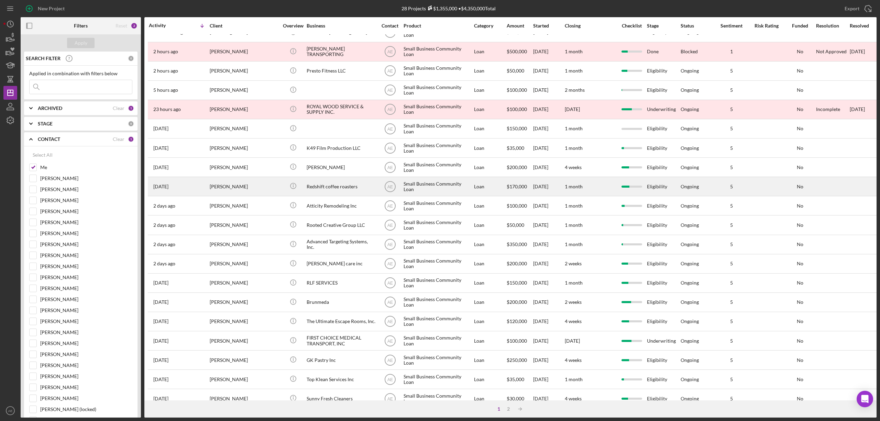
scroll to position [0, 0]
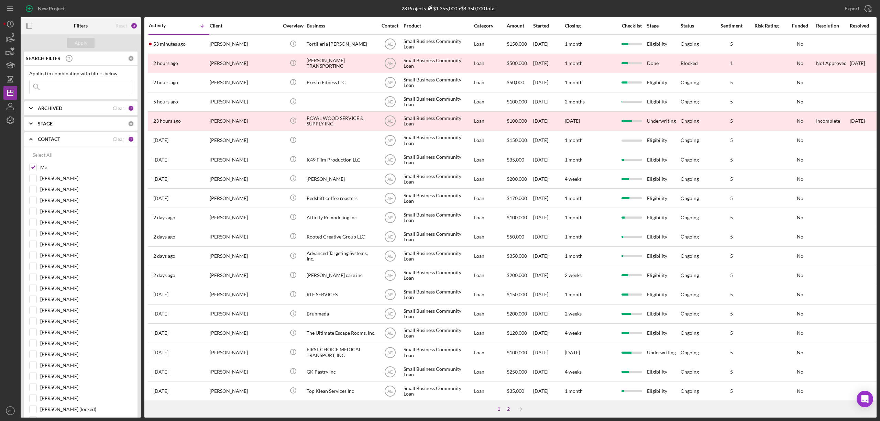
click at [510, 408] on div "2" at bounding box center [509, 409] width 10 height 6
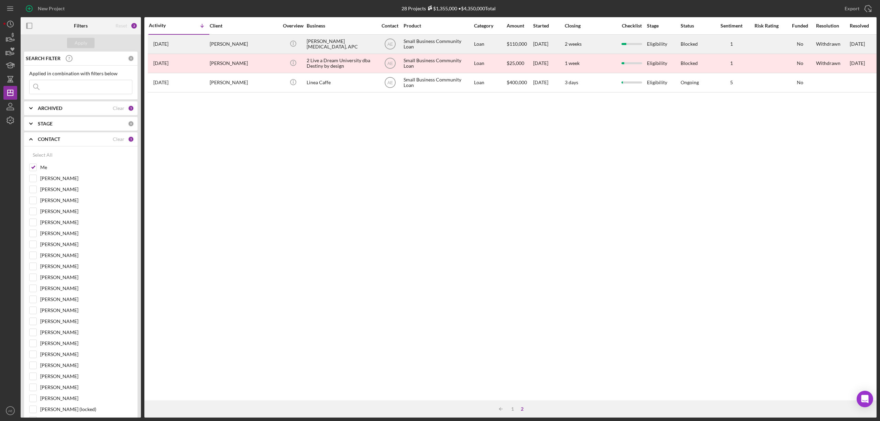
click at [329, 36] on div "[PERSON_NAME] [MEDICAL_DATA], APC" at bounding box center [341, 44] width 69 height 18
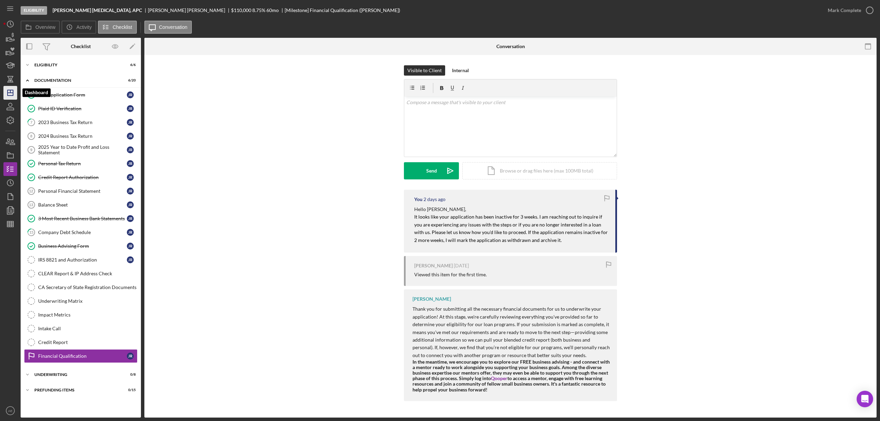
click at [9, 94] on icon "Icon/Dashboard" at bounding box center [10, 92] width 17 height 17
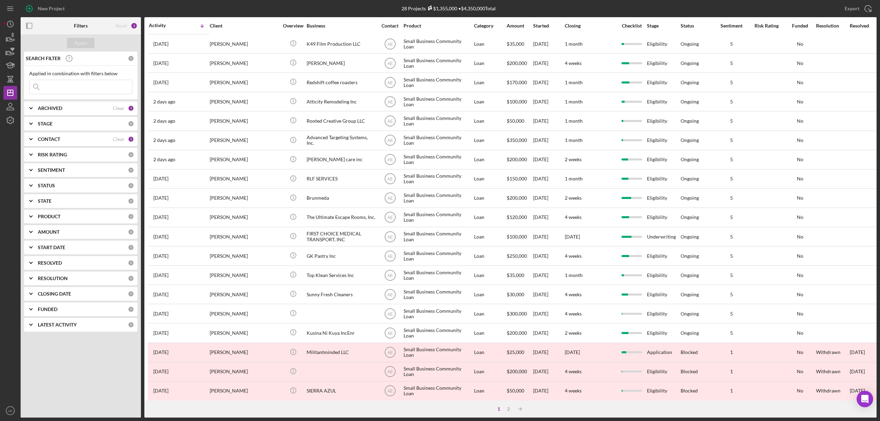
scroll to position [126, 0]
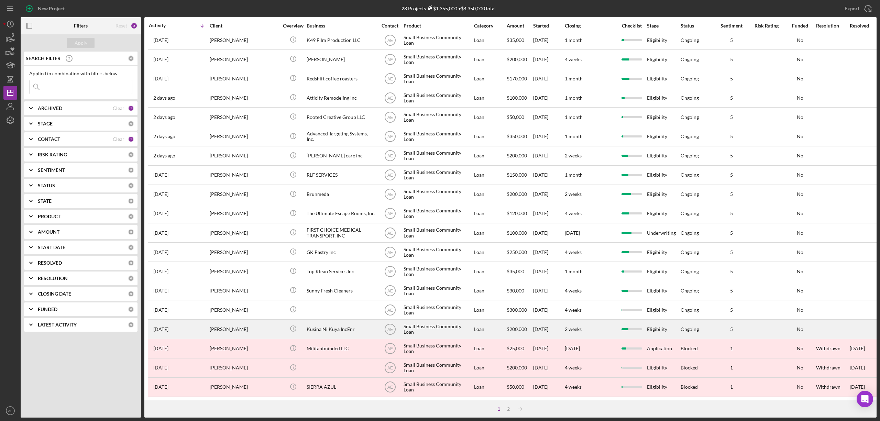
click at [325, 325] on div "Kusina Ni Kuya IncEnr" at bounding box center [341, 329] width 69 height 18
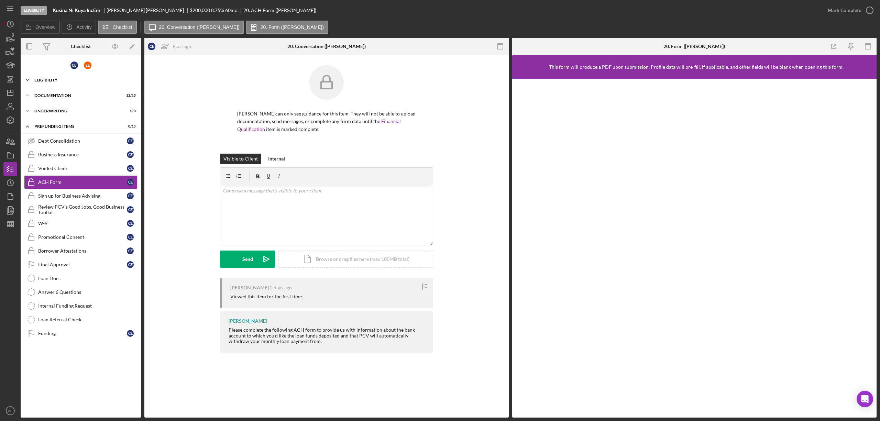
click at [64, 80] on div "Eligibility" at bounding box center [83, 80] width 98 height 4
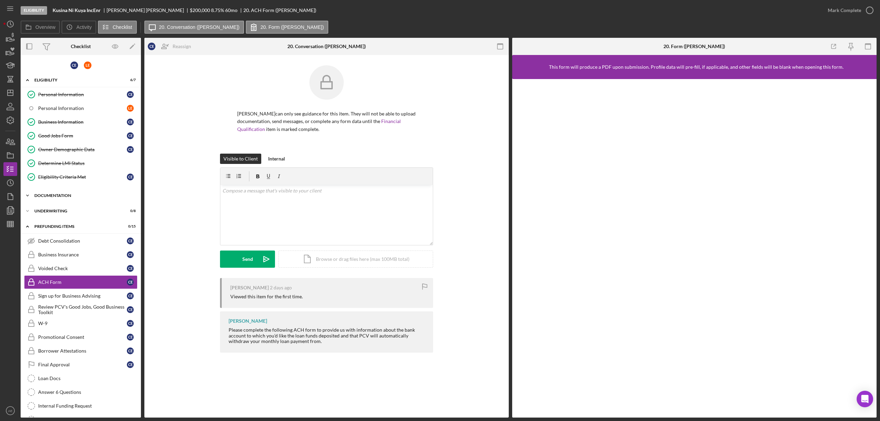
click at [57, 198] on div "Documentation" at bounding box center [83, 196] width 98 height 4
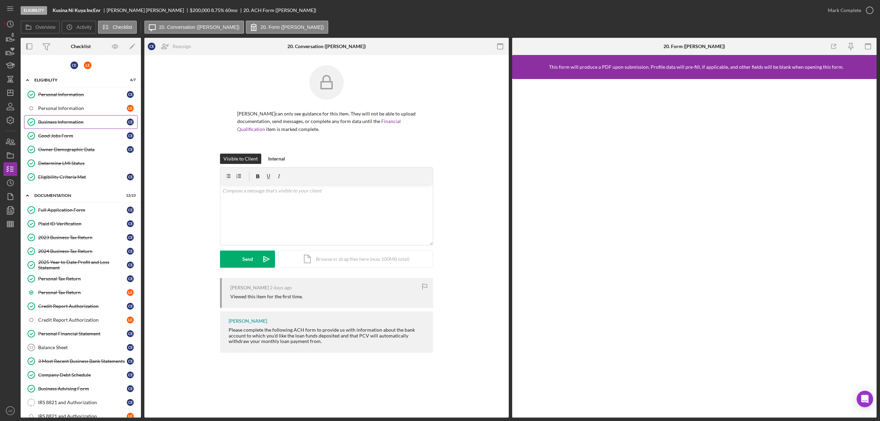
click at [94, 122] on div "Business Information" at bounding box center [82, 122] width 89 height 6
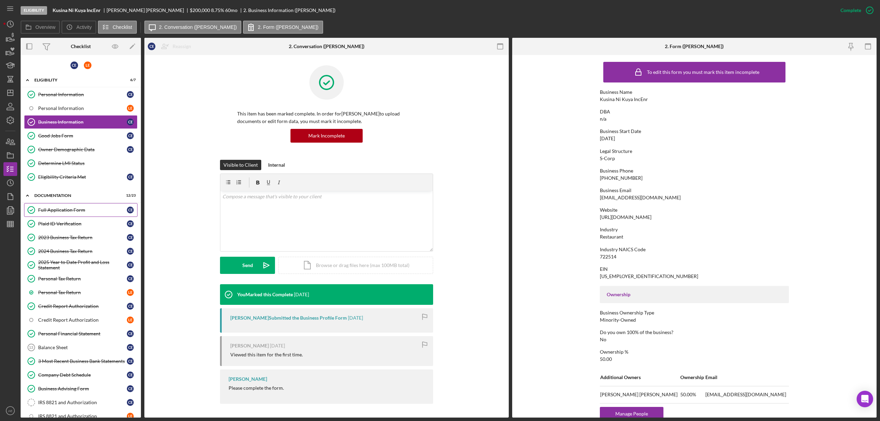
click at [79, 207] on link "Full Application Form Full Application Form C E" at bounding box center [80, 210] width 113 height 14
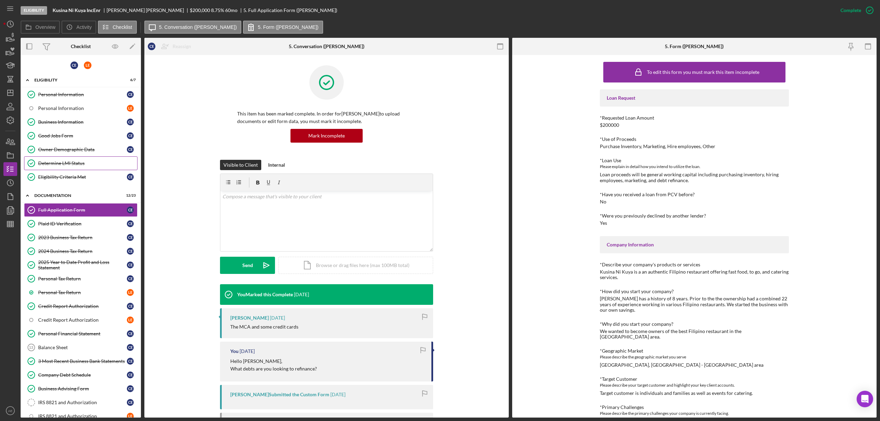
click at [83, 163] on div "Determine LMI Status" at bounding box center [87, 164] width 99 height 6
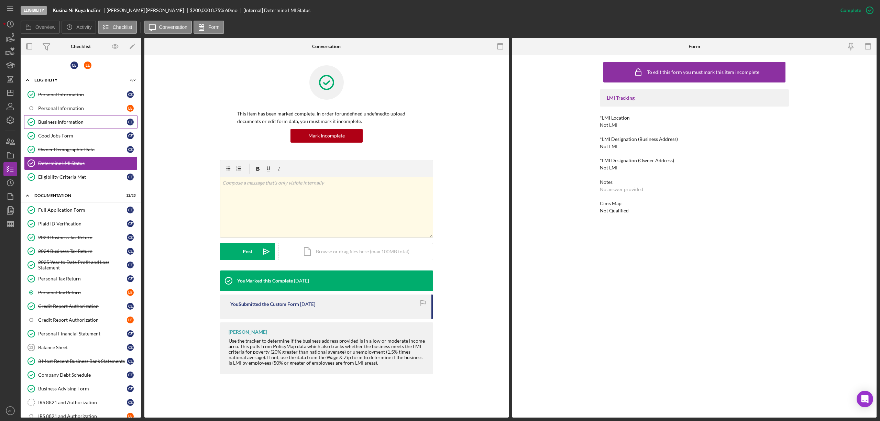
click at [82, 117] on link "Business Information Business Information C E" at bounding box center [80, 122] width 113 height 14
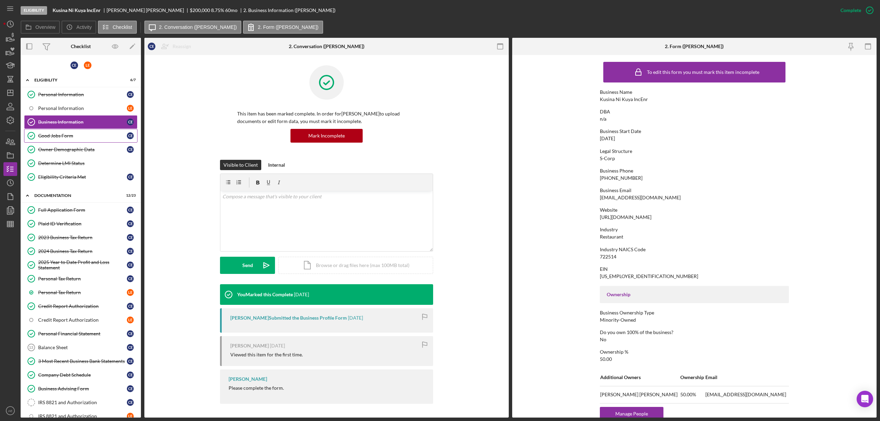
click at [63, 134] on div "Good Jobs Form" at bounding box center [82, 136] width 89 height 6
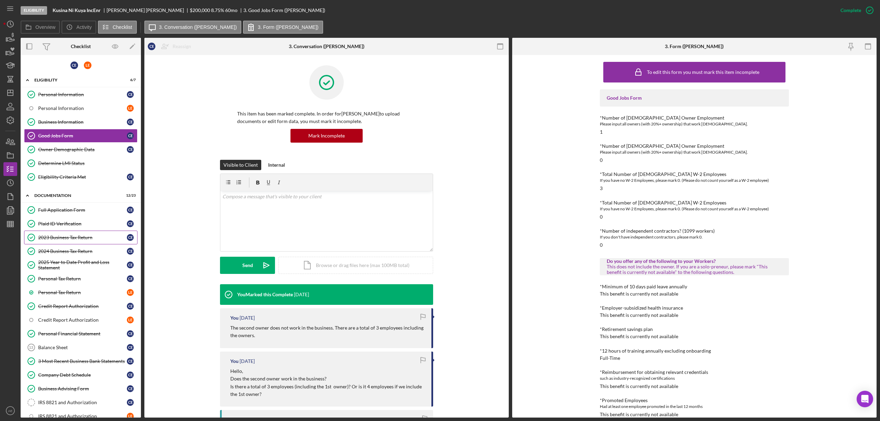
click at [87, 237] on div "2023 Business Tax Return" at bounding box center [82, 238] width 89 height 6
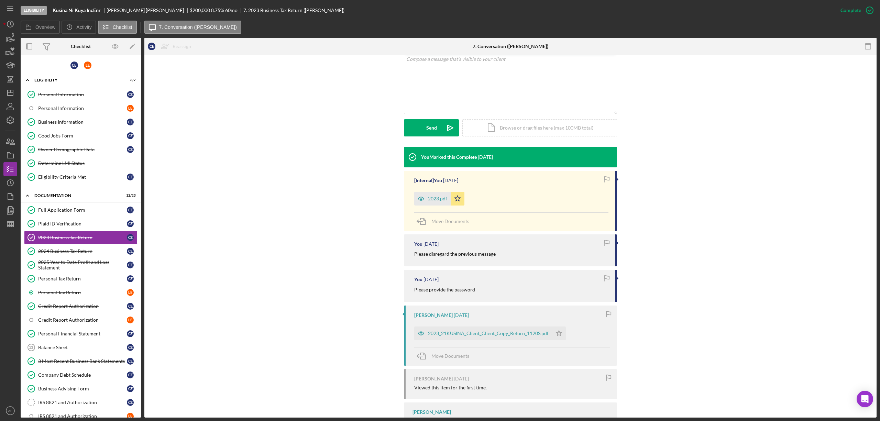
scroll to position [183, 0]
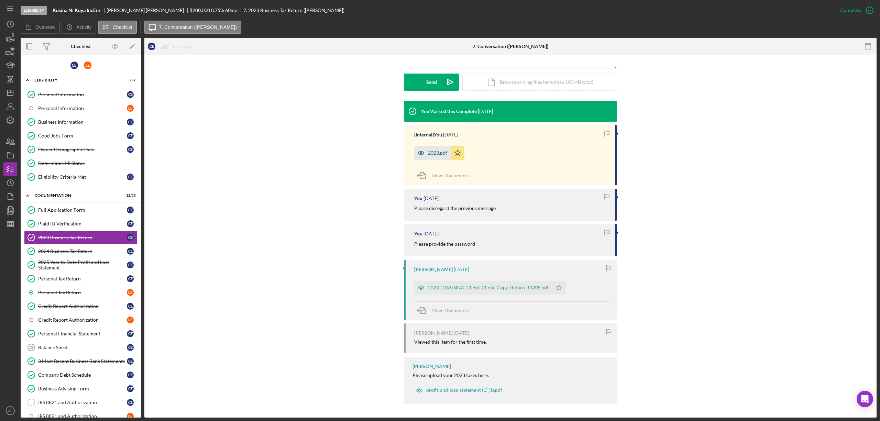
click at [424, 149] on icon "button" at bounding box center [421, 153] width 14 height 14
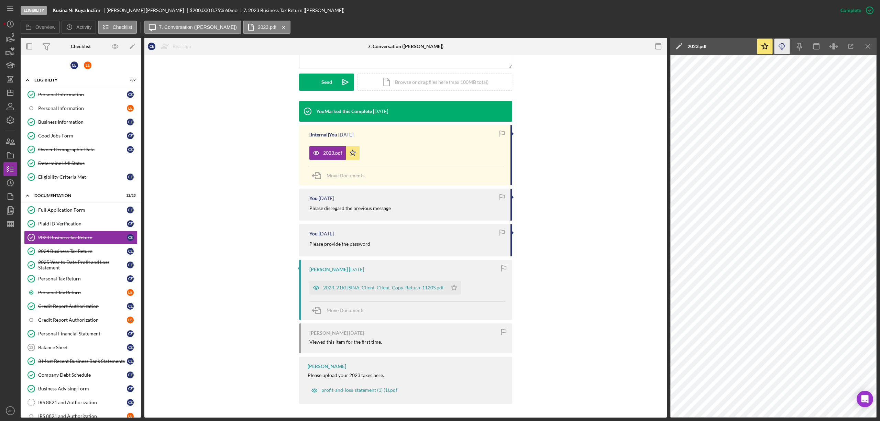
click at [784, 47] on icon "button" at bounding box center [782, 45] width 6 height 4
click at [662, 43] on icon "button" at bounding box center [658, 46] width 15 height 15
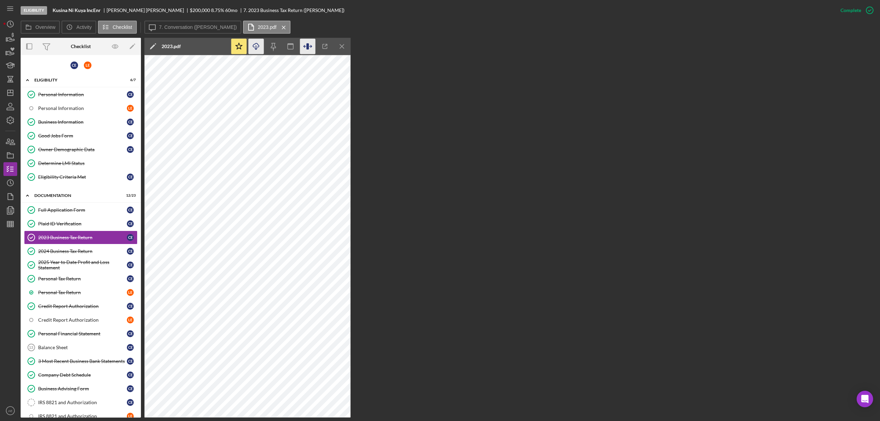
click at [312, 46] on icon "button" at bounding box center [307, 46] width 15 height 15
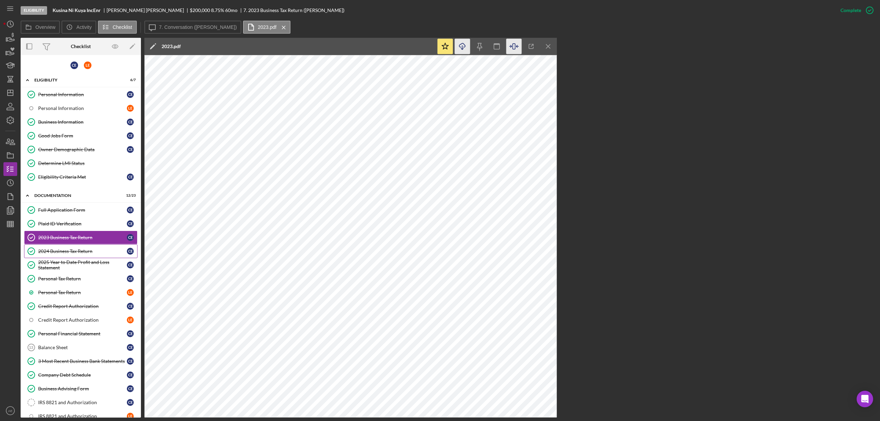
click at [87, 251] on div "2024 Business Tax Return" at bounding box center [82, 252] width 89 height 6
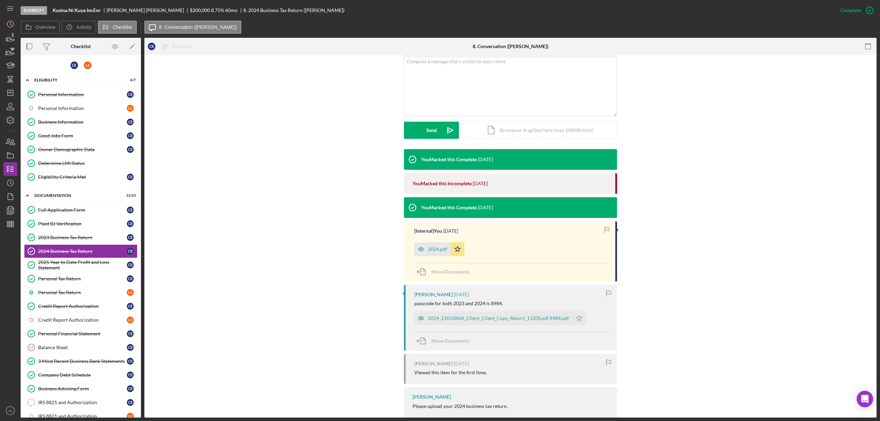
scroll to position [153, 0]
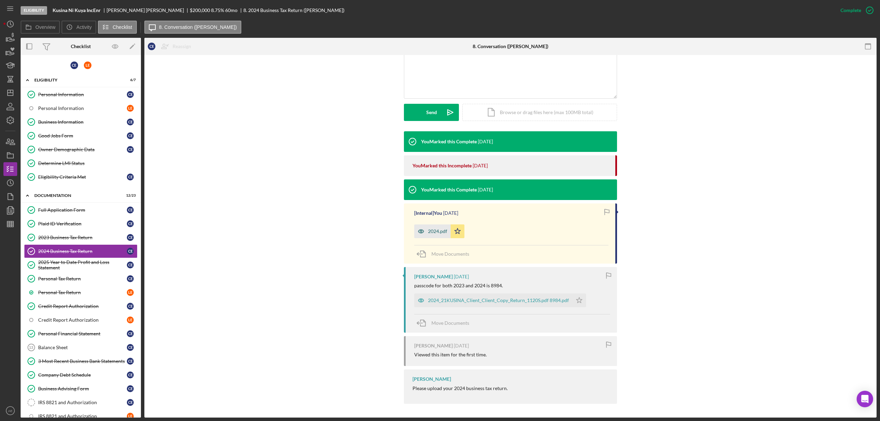
click at [421, 231] on icon "button" at bounding box center [421, 232] width 14 height 14
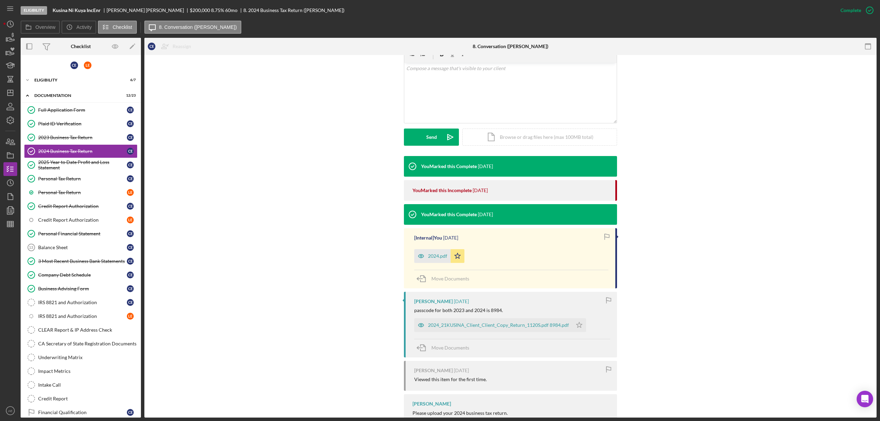
scroll to position [153, 0]
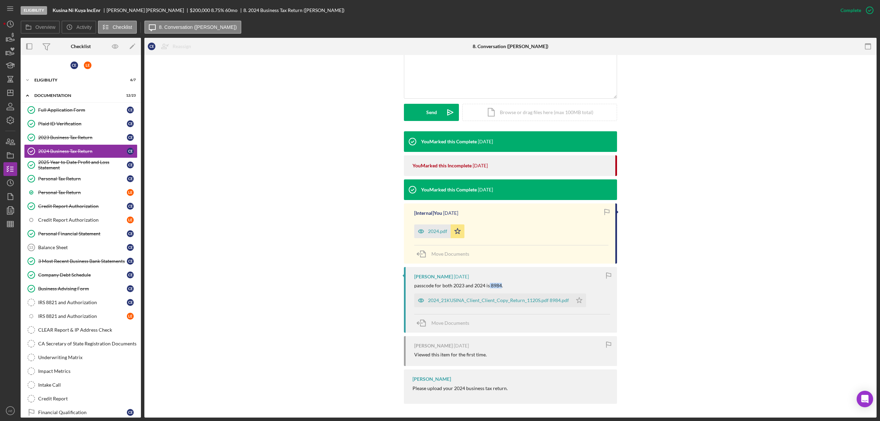
drag, startPoint x: 488, startPoint y: 288, endPoint x: 498, endPoint y: 287, distance: 10.7
click at [498, 287] on div "passcode for both 2023 and 2024 is 8984." at bounding box center [458, 286] width 89 height 6
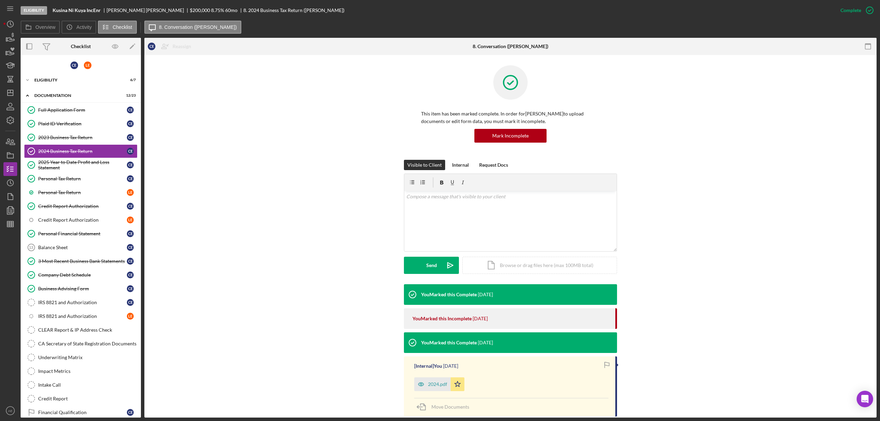
drag, startPoint x: 451, startPoint y: 165, endPoint x: 384, endPoint y: 270, distance: 124.6
click at [452, 165] on div "Internal" at bounding box center [460, 165] width 17 height 10
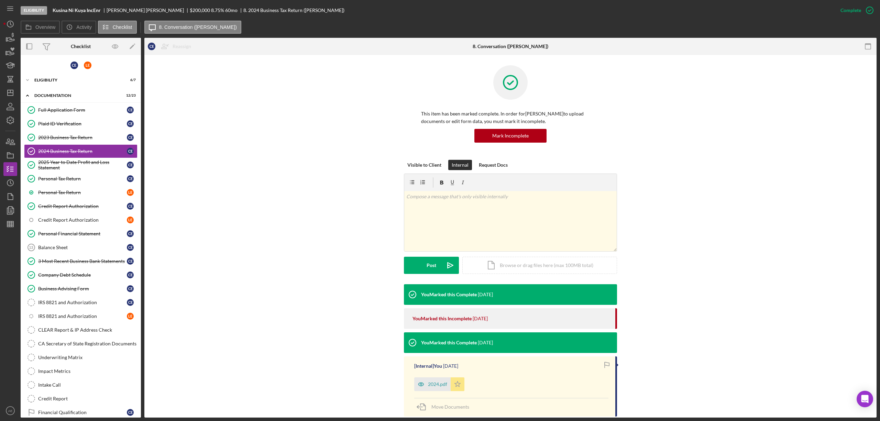
click at [452, 380] on icon "Icon/Star" at bounding box center [458, 385] width 14 height 14
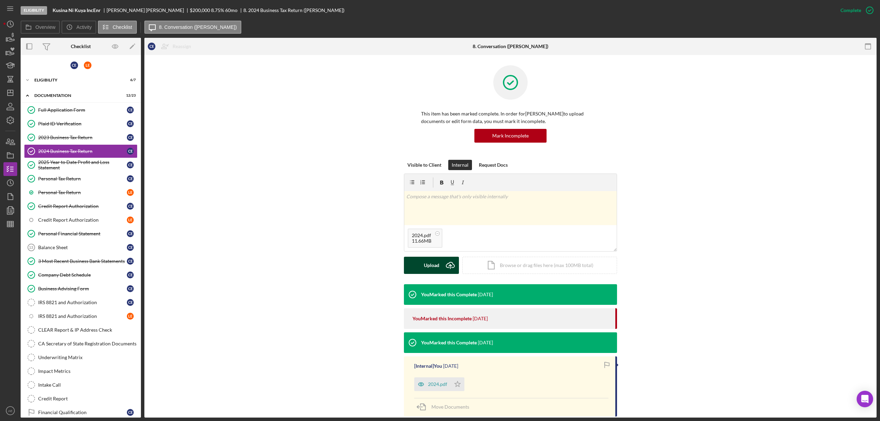
click at [426, 266] on div "Upload" at bounding box center [431, 265] width 15 height 17
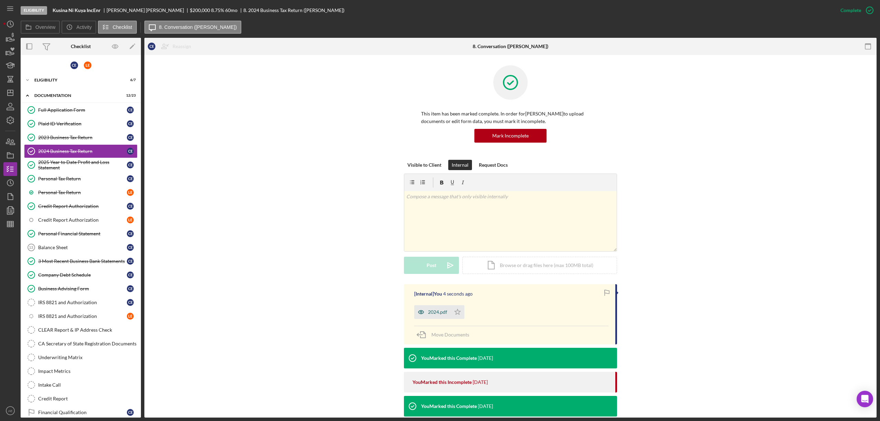
click at [424, 311] on icon "button" at bounding box center [421, 312] width 14 height 14
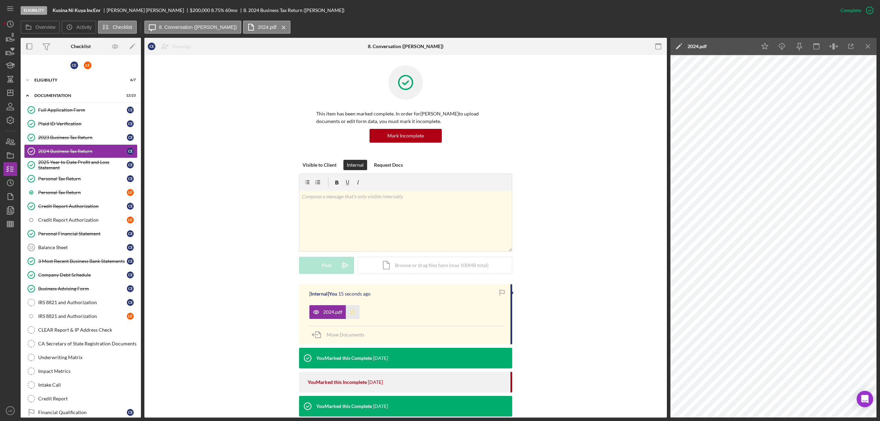
click at [358, 311] on icon "Icon/Star" at bounding box center [353, 312] width 14 height 14
click at [779, 47] on icon "button" at bounding box center [782, 45] width 6 height 4
click at [98, 161] on div "2025 Year to Date Profit and Loss Statement" at bounding box center [82, 165] width 89 height 11
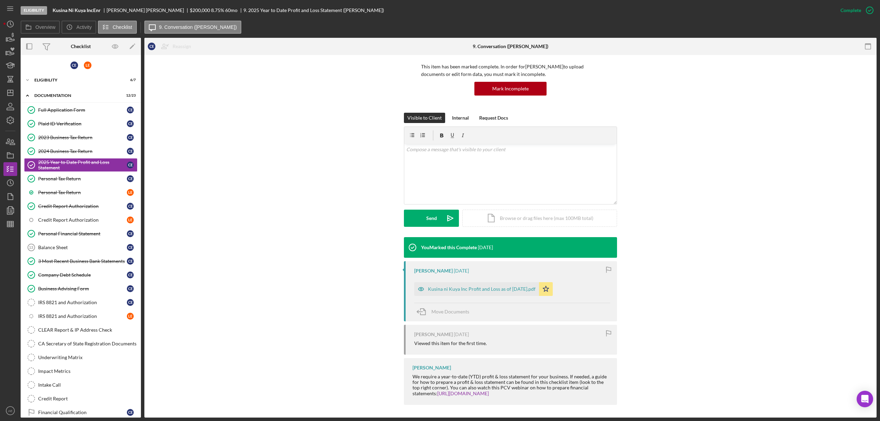
scroll to position [48, 0]
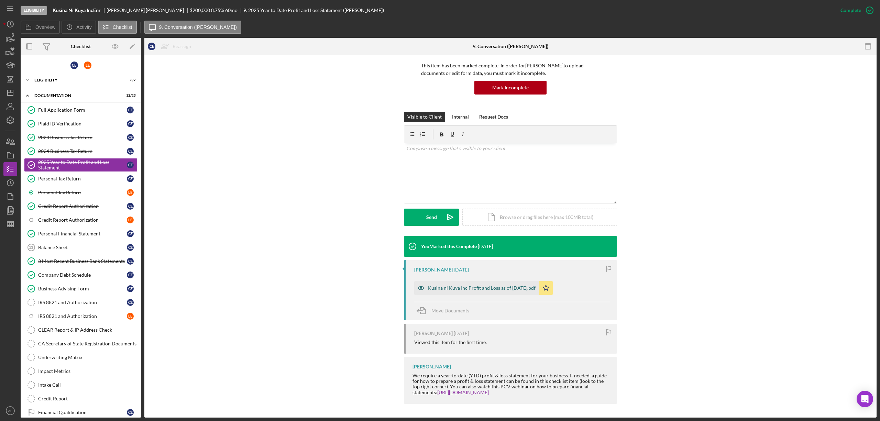
click at [520, 285] on div "Kusina ni Kuya Inc Profit and Loss as of July 31, 2025.pdf" at bounding box center [482, 288] width 108 height 6
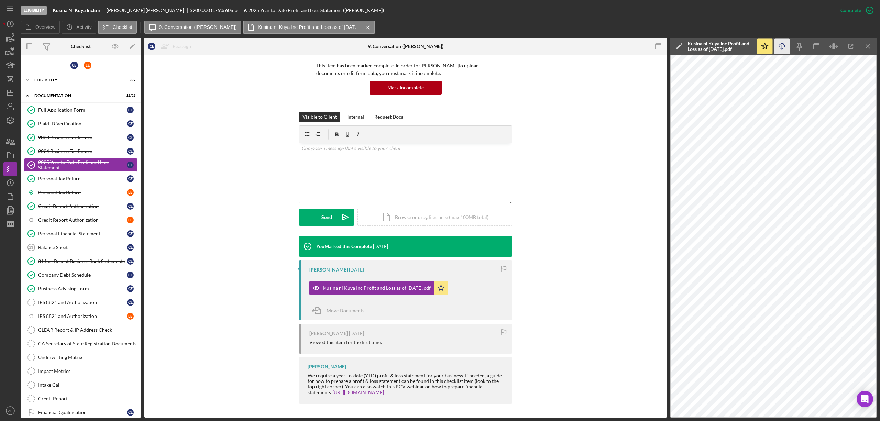
click at [781, 45] on icon "Icon/Download" at bounding box center [782, 46] width 15 height 15
click at [82, 278] on div "Company Debt Schedule" at bounding box center [82, 275] width 89 height 6
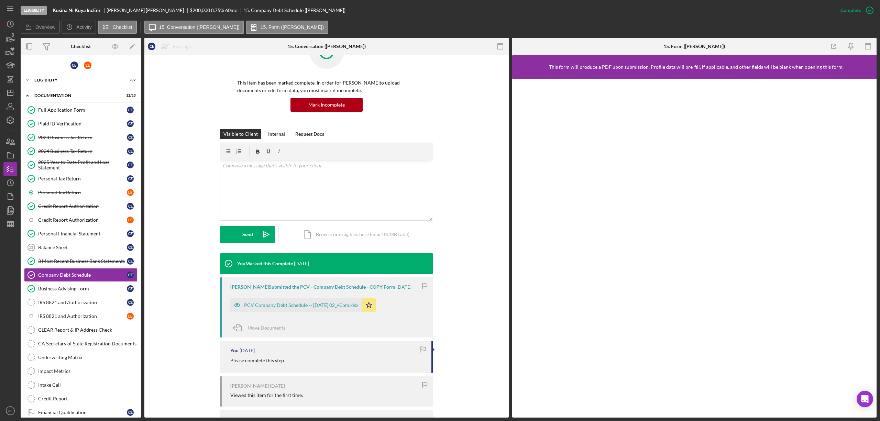
scroll to position [46, 0]
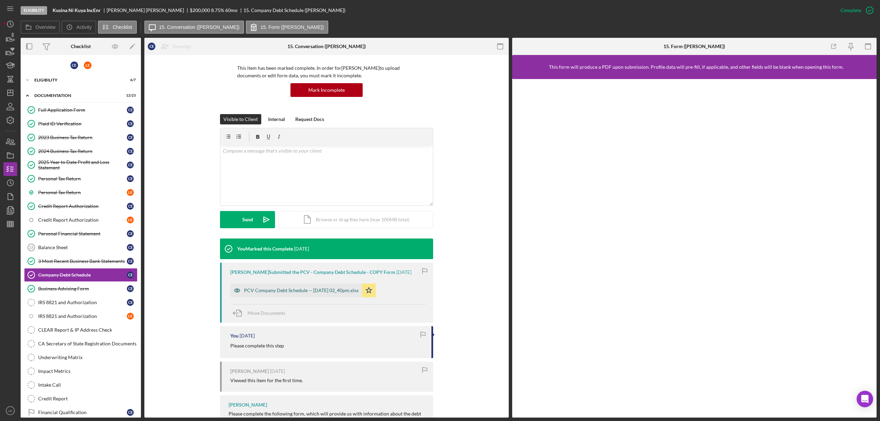
click at [281, 291] on div "PCV Company Debt Schedule -- 2025-09-22 02_40pm.xlsx" at bounding box center [301, 291] width 115 height 6
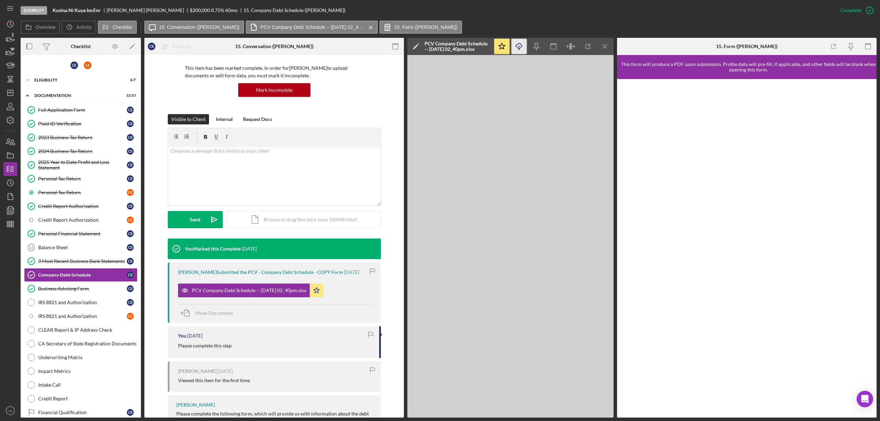
click at [521, 47] on icon "Icon/Download" at bounding box center [519, 46] width 15 height 15
click at [8, 95] on polygon "button" at bounding box center [11, 93] width 6 height 6
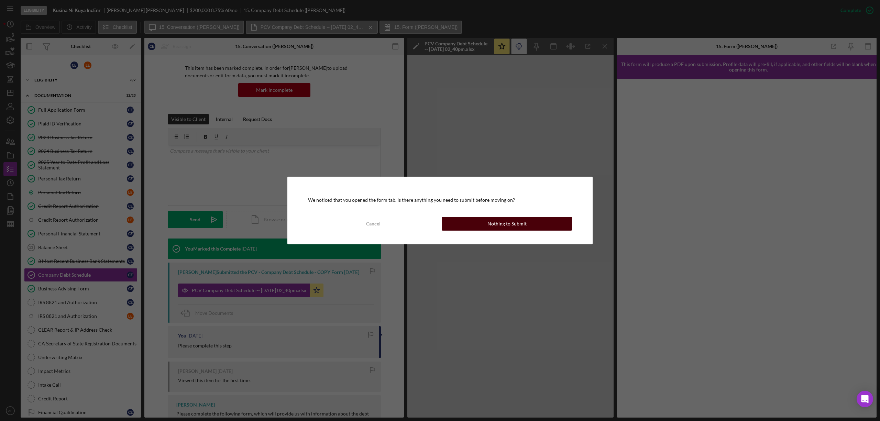
click at [523, 223] on div "Nothing to Submit" at bounding box center [507, 224] width 39 height 14
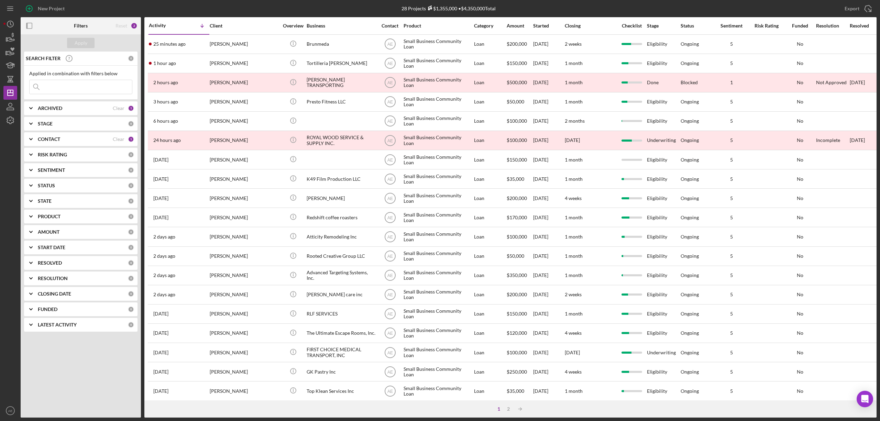
click at [77, 138] on div "CONTACT" at bounding box center [75, 140] width 75 height 6
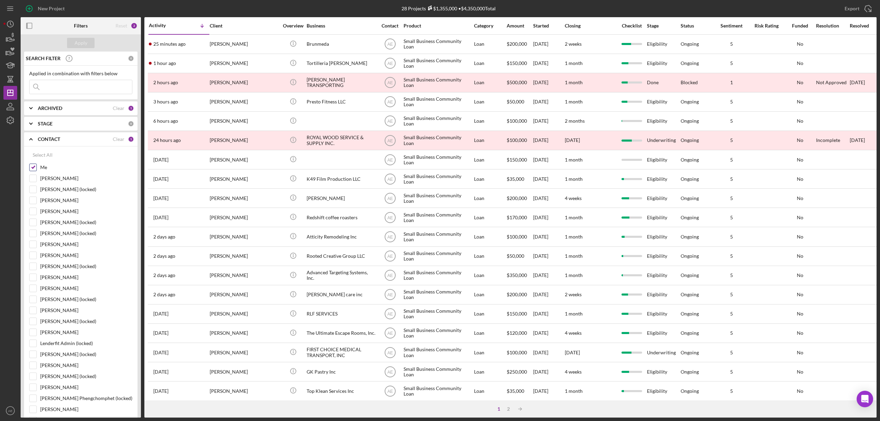
click at [34, 168] on input "Me" at bounding box center [33, 167] width 7 height 7
checkbox input "false"
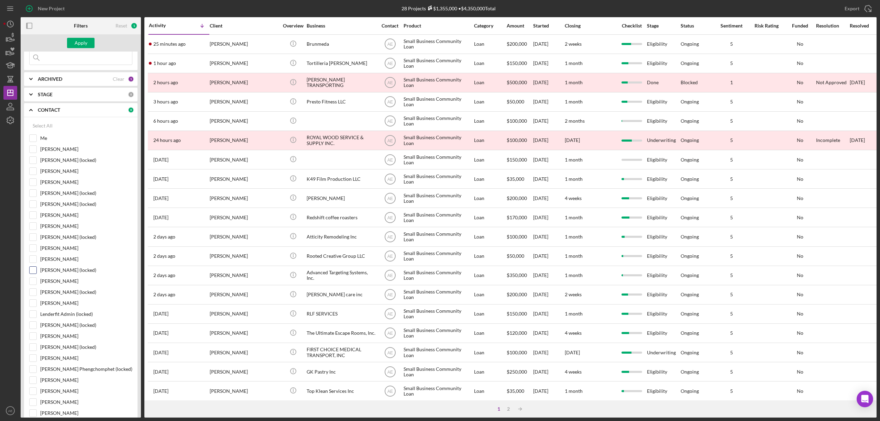
scroll to position [46, 0]
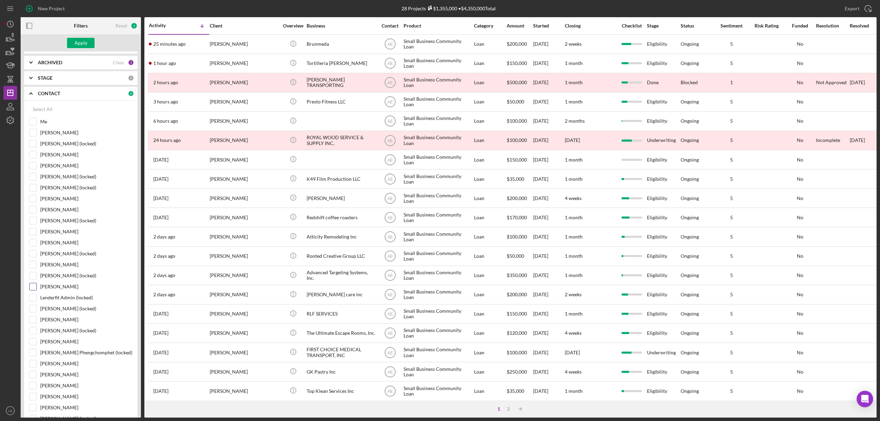
click at [33, 290] on input "[PERSON_NAME]" at bounding box center [33, 286] width 7 height 7
checkbox input "true"
click at [76, 43] on div "Apply" at bounding box center [81, 43] width 13 height 10
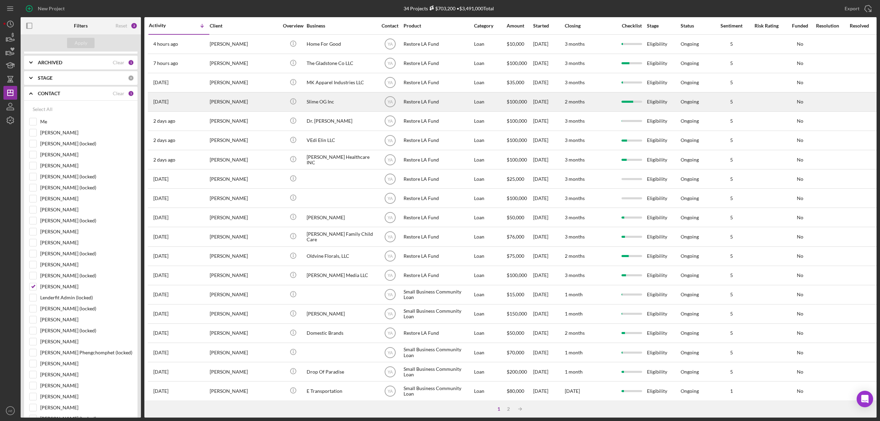
click at [310, 104] on div "Slime OG Inc" at bounding box center [341, 102] width 69 height 18
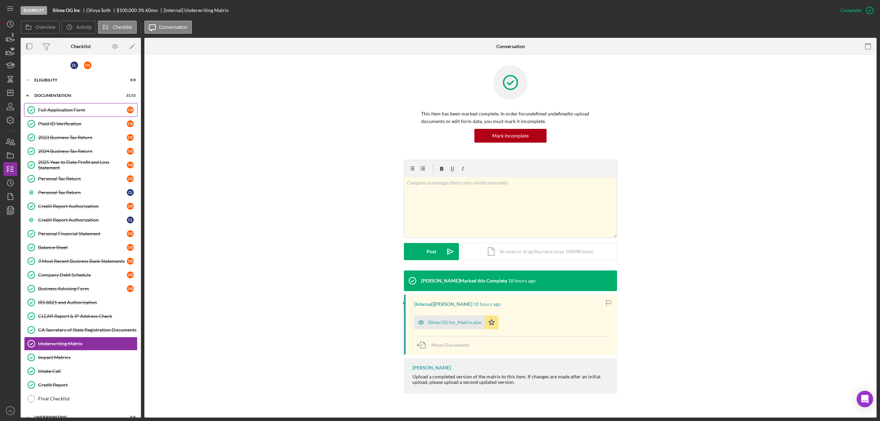
click at [64, 109] on div "Full Application Form" at bounding box center [82, 110] width 89 height 6
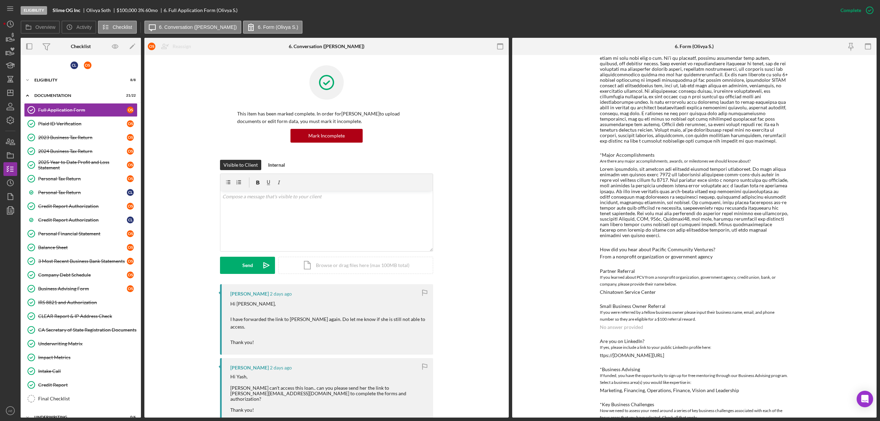
scroll to position [848, 0]
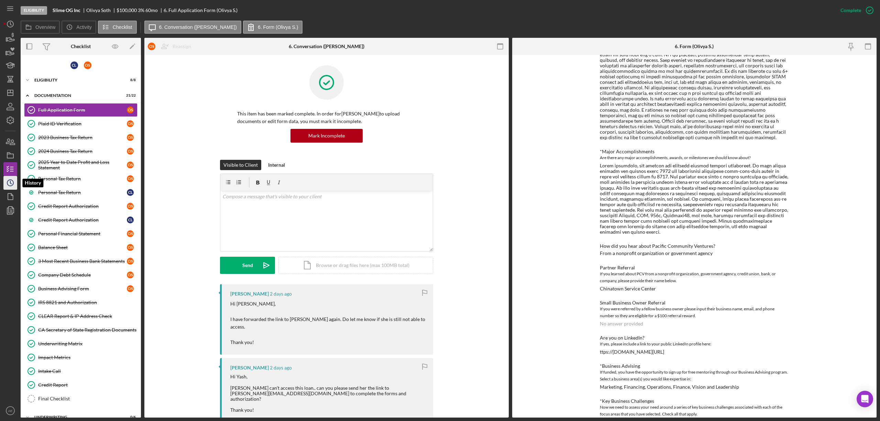
click at [12, 181] on icon "Icon/History" at bounding box center [10, 182] width 17 height 17
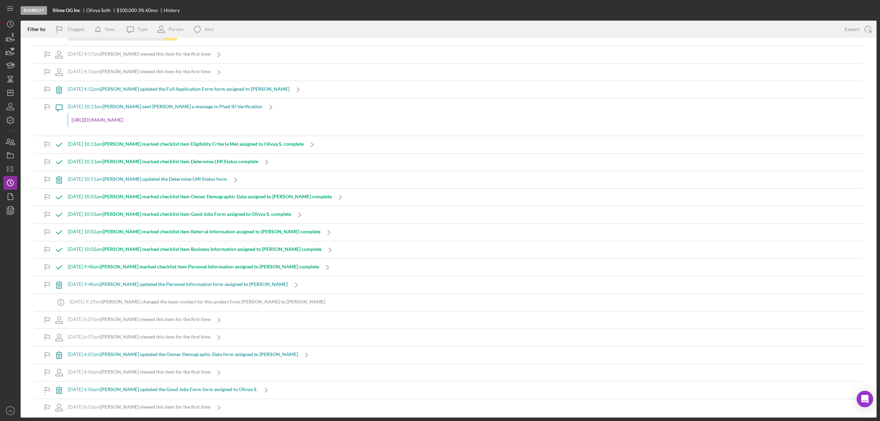
scroll to position [4115, 0]
